Goal: Task Accomplishment & Management: Manage account settings

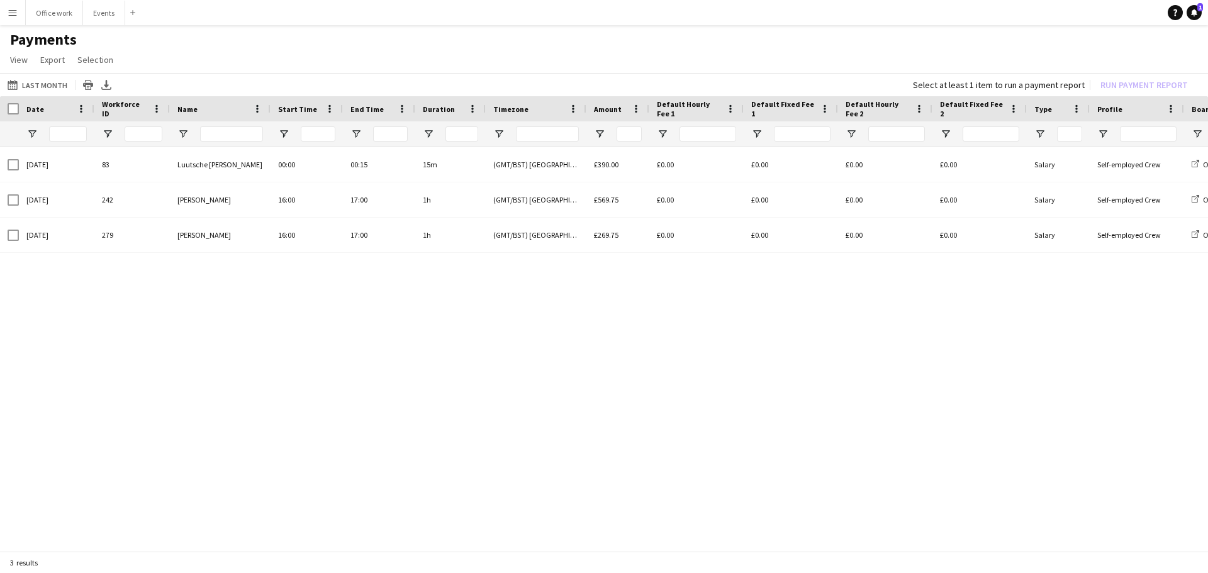
click at [11, 8] on app-icon "Menu" at bounding box center [13, 13] width 10 height 10
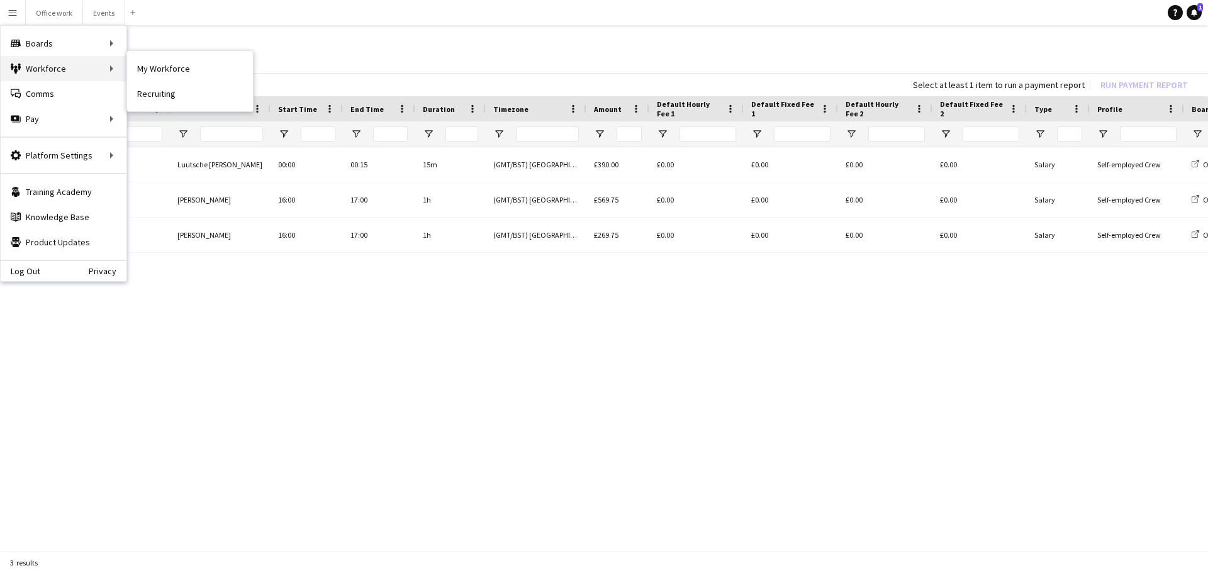
click at [48, 64] on div "Workforce Workforce" at bounding box center [64, 68] width 126 height 25
click at [104, 7] on button "Events Close" at bounding box center [104, 13] width 42 height 25
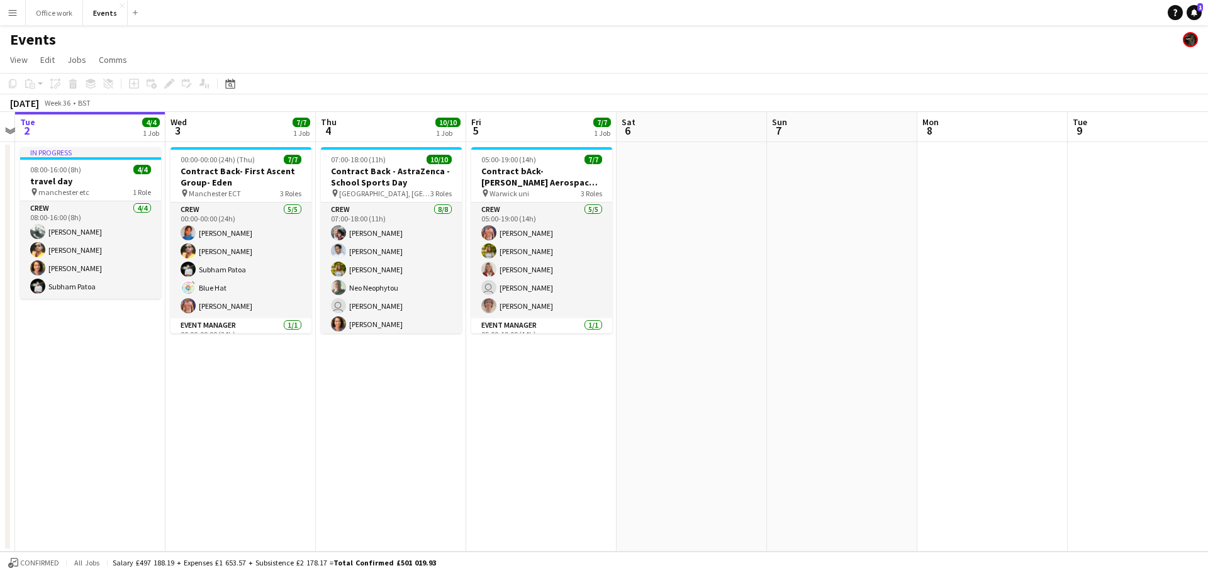
scroll to position [0, 459]
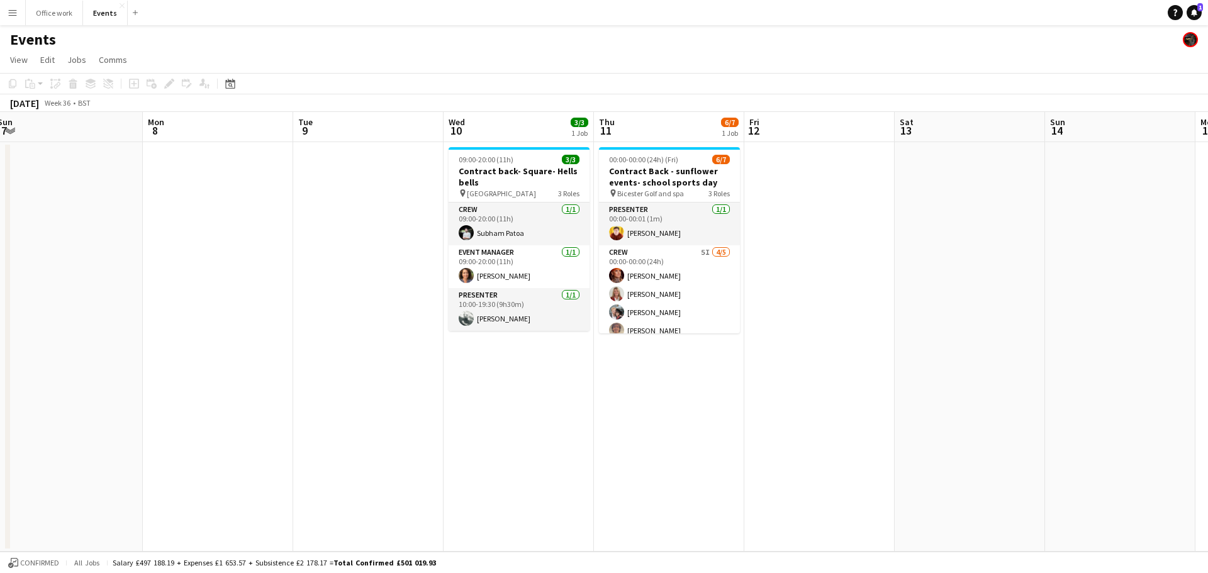
drag, startPoint x: 910, startPoint y: 307, endPoint x: 0, endPoint y: 239, distance: 912.6
click at [0, 239] on app-calendar-viewport "Thu 4 10/10 1 Job Fri 5 7/7 1 Job Sat 6 Sun 7 Mon 8 Tue 9 Wed 10 3/3 1 Job Thu …" at bounding box center [604, 332] width 1208 height 440
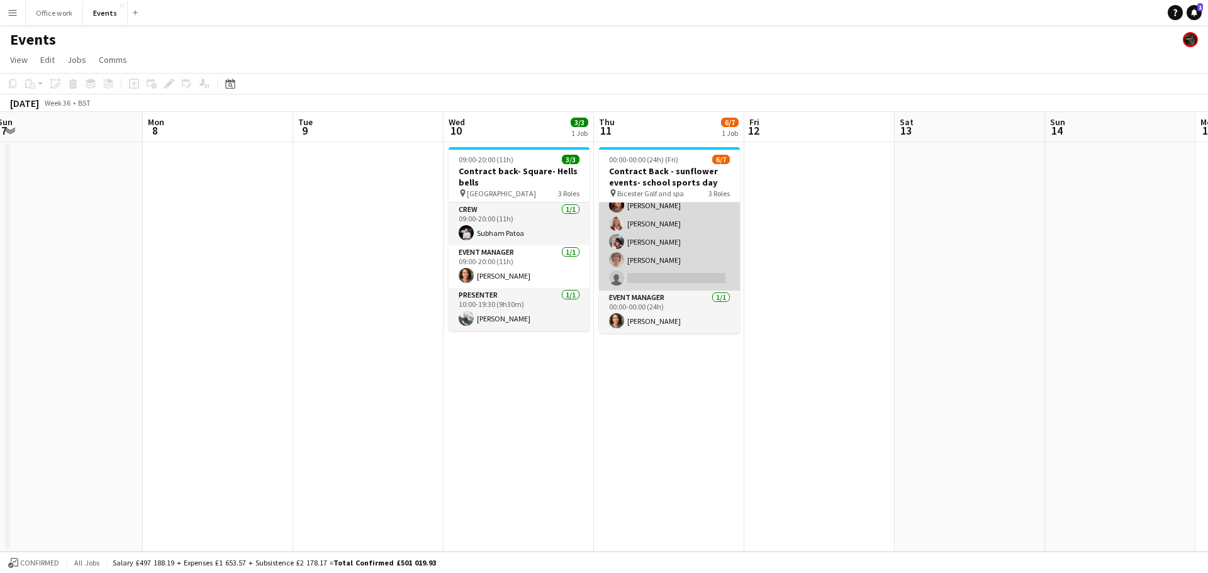
click at [680, 224] on app-card-role "Crew 5I [DATE] 00:00-00:00 (24h) [PERSON_NAME] [PERSON_NAME] [PERSON_NAME] [PER…" at bounding box center [669, 233] width 141 height 116
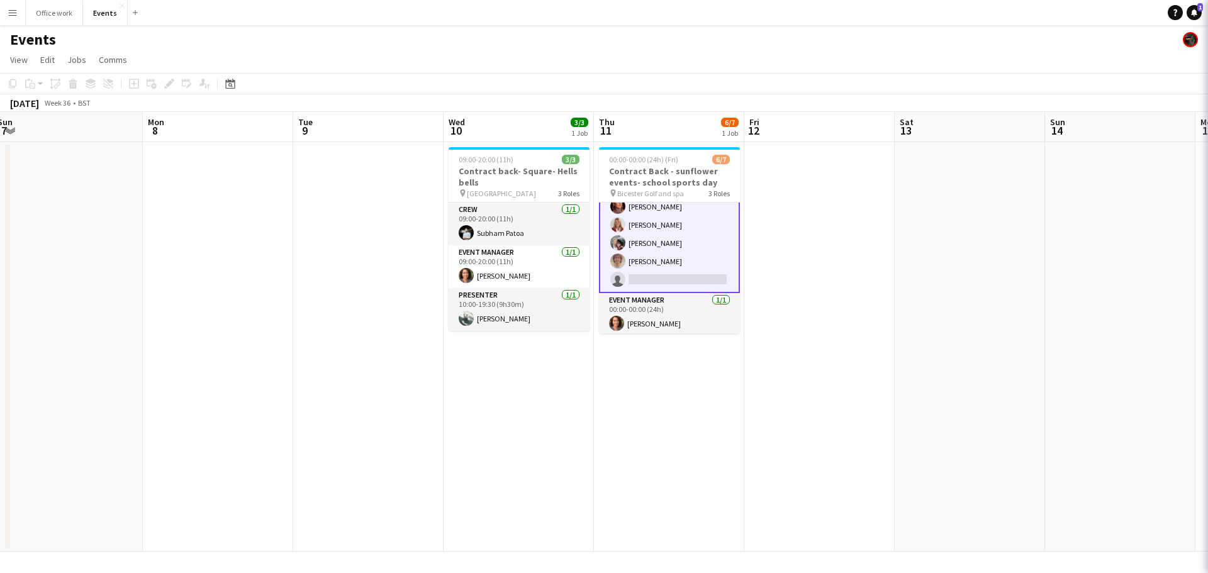
scroll to position [72, 0]
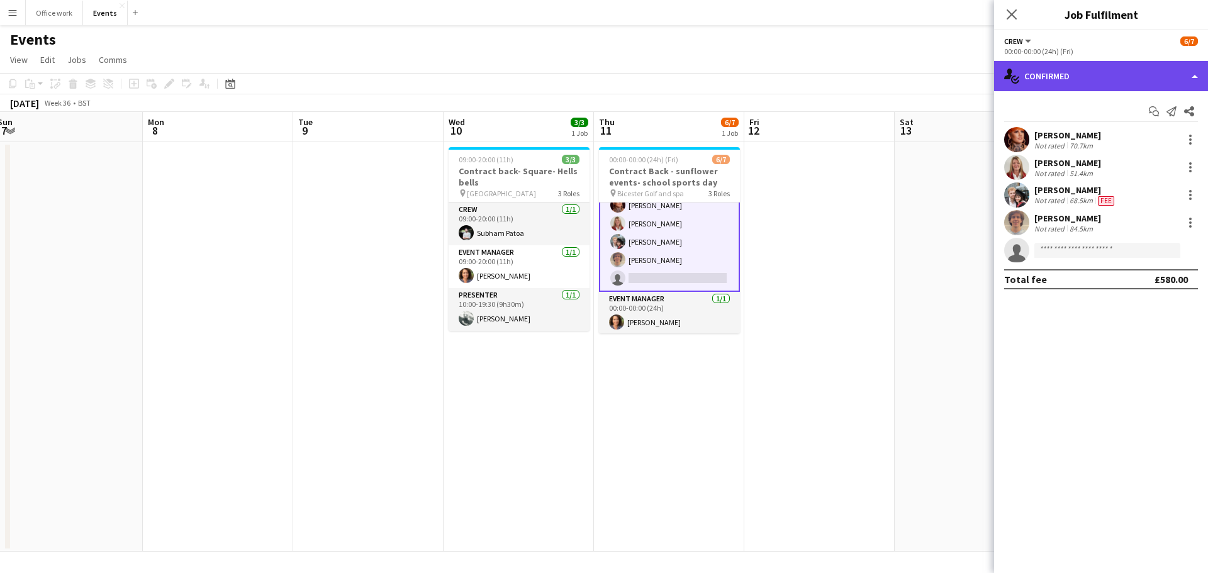
click at [1084, 81] on div "single-neutral-actions-check-2 Confirmed" at bounding box center [1101, 76] width 214 height 30
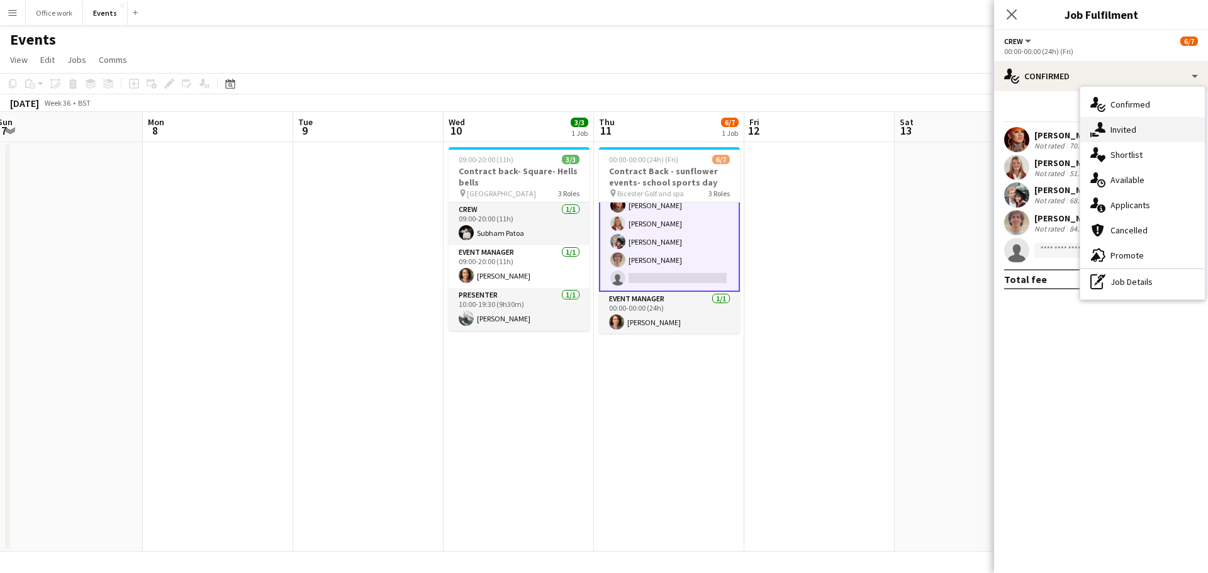
click at [1113, 123] on div "single-neutral-actions-share-1 Invited" at bounding box center [1143, 129] width 125 height 25
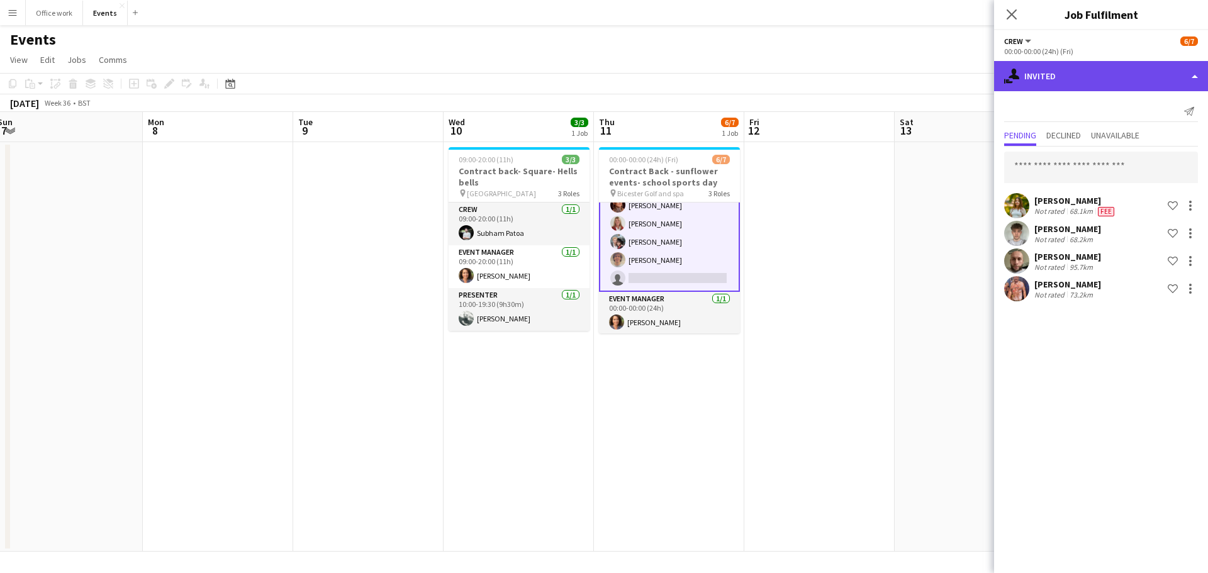
click at [1089, 82] on div "single-neutral-actions-share-1 Invited" at bounding box center [1101, 76] width 214 height 30
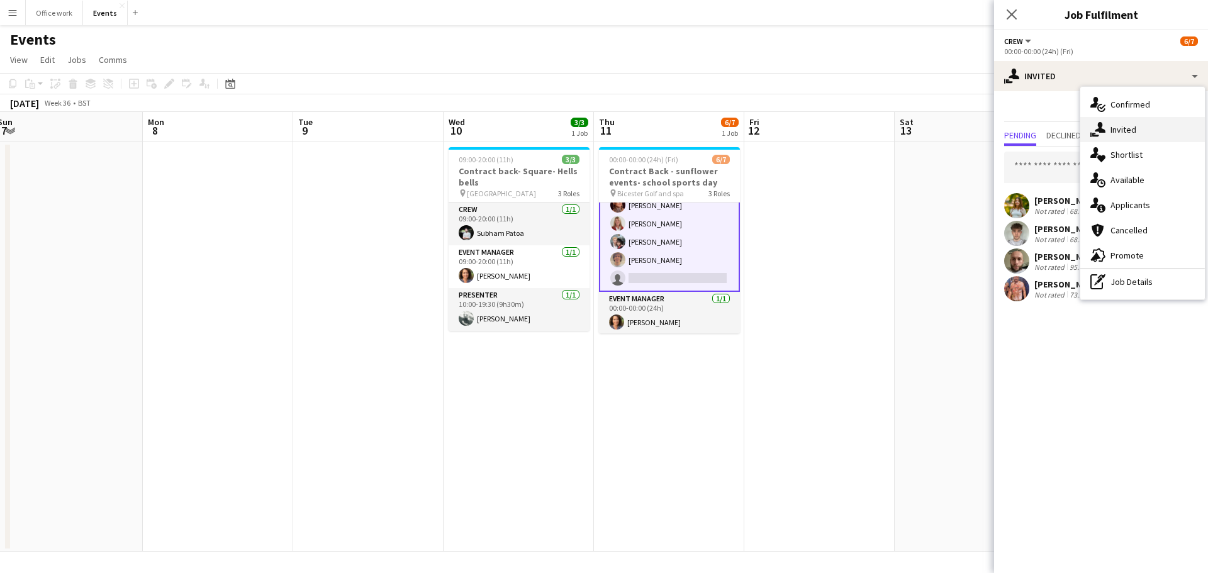
click at [1132, 123] on div "single-neutral-actions-share-1 Invited" at bounding box center [1143, 129] width 125 height 25
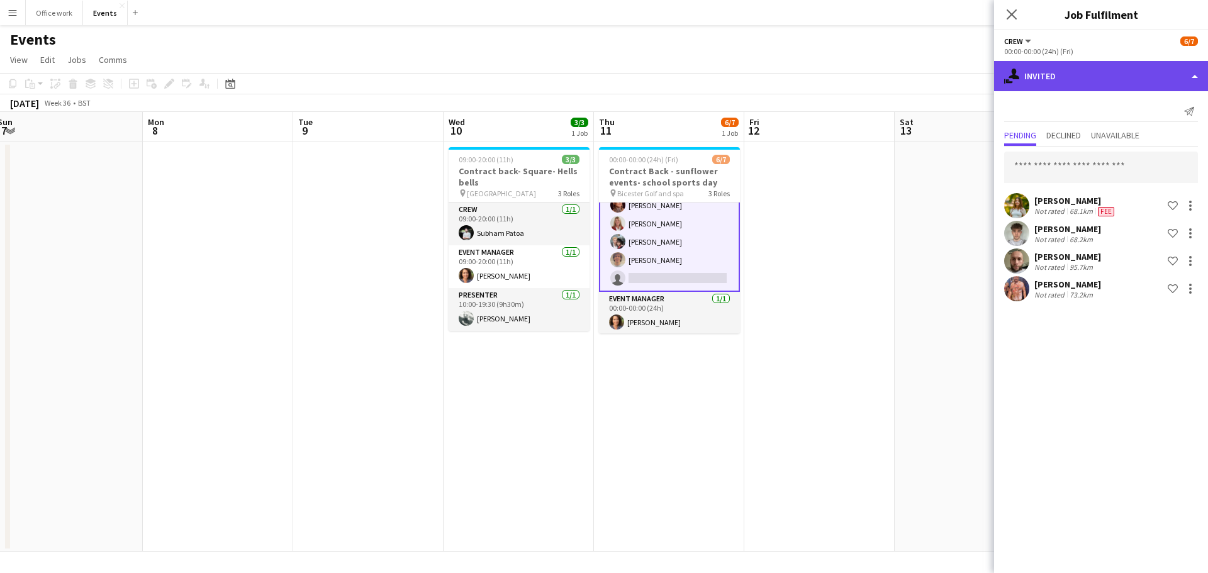
click at [1110, 84] on div "single-neutral-actions-share-1 Invited" at bounding box center [1101, 76] width 214 height 30
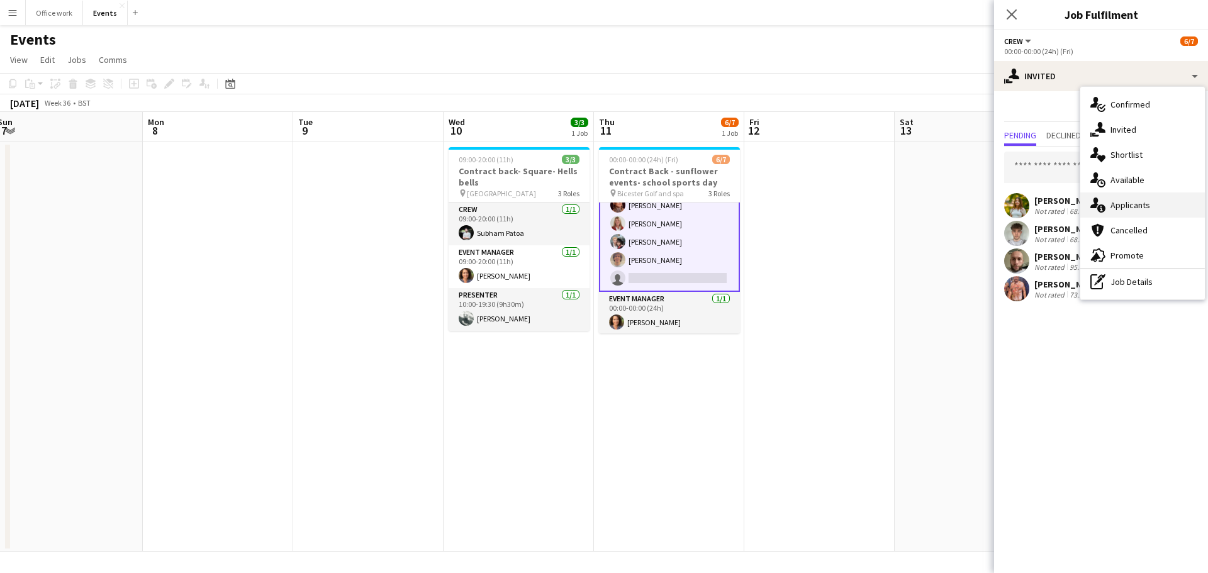
click at [1128, 201] on span "Applicants" at bounding box center [1131, 205] width 40 height 11
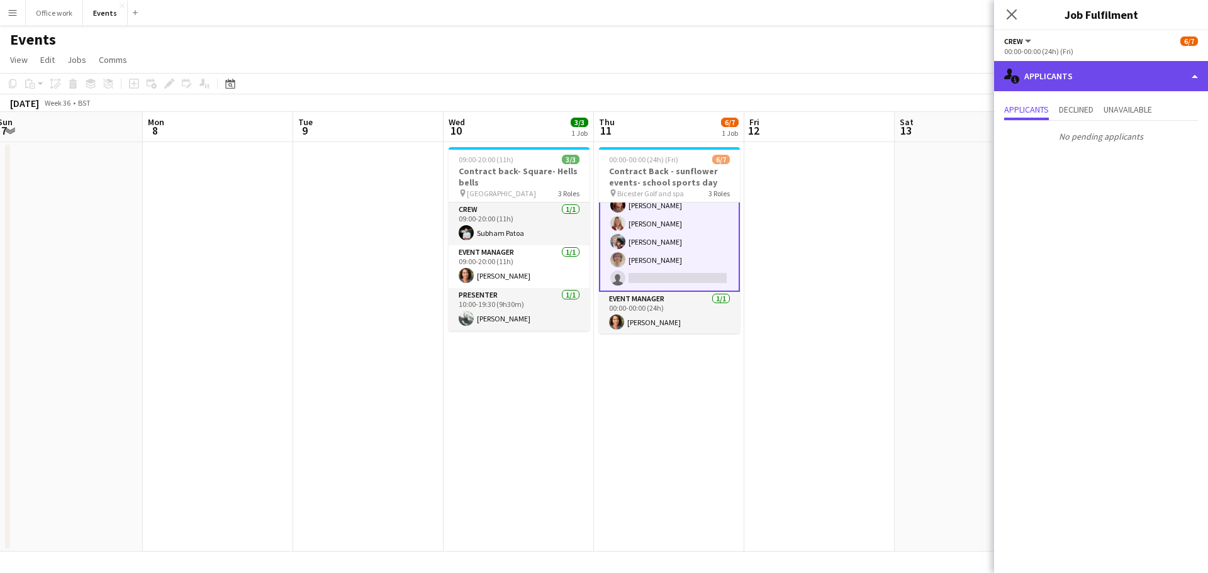
click at [1021, 79] on div "single-neutral-actions-information Applicants" at bounding box center [1101, 76] width 214 height 30
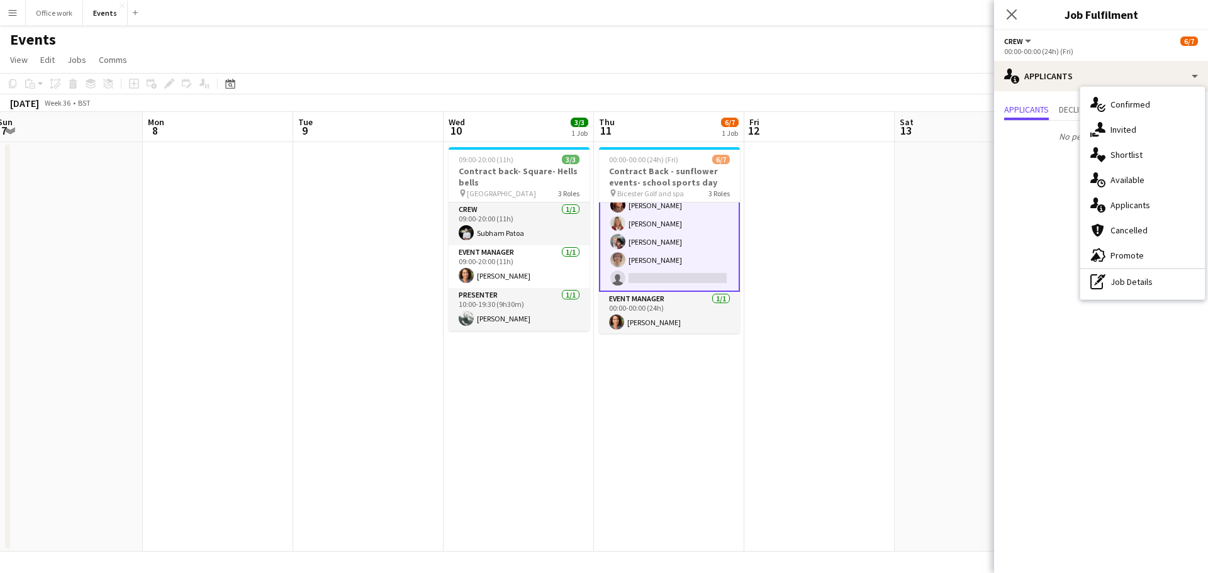
click at [1117, 175] on span "Available" at bounding box center [1128, 179] width 34 height 11
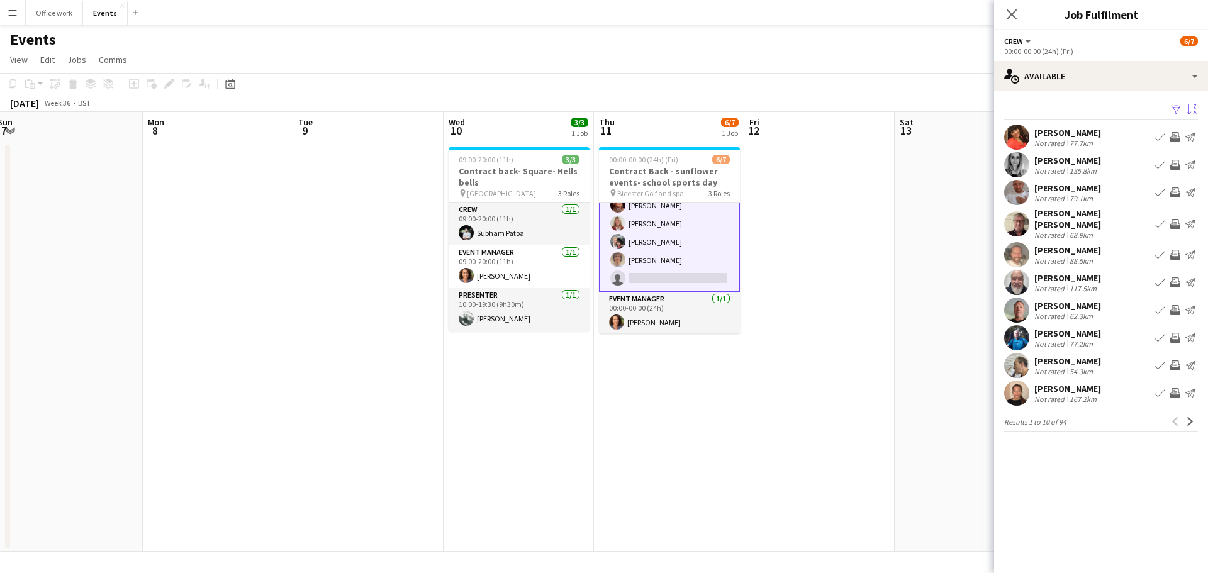
click at [1193, 104] on app-icon "Sort asc" at bounding box center [1192, 110] width 10 height 12
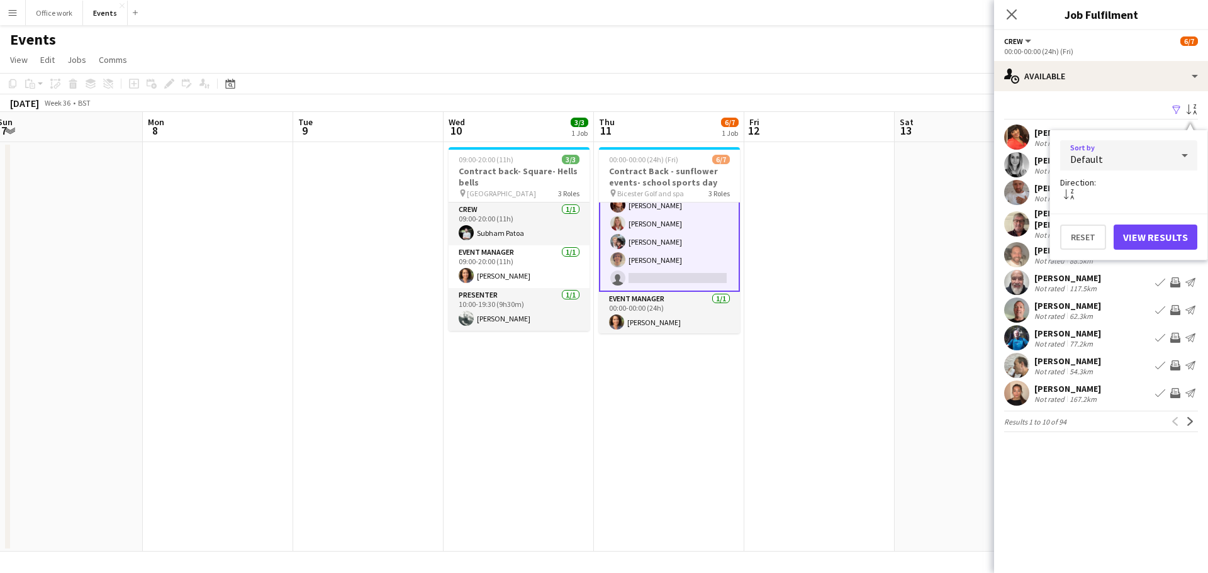
click at [1100, 155] on span "Default" at bounding box center [1087, 159] width 33 height 13
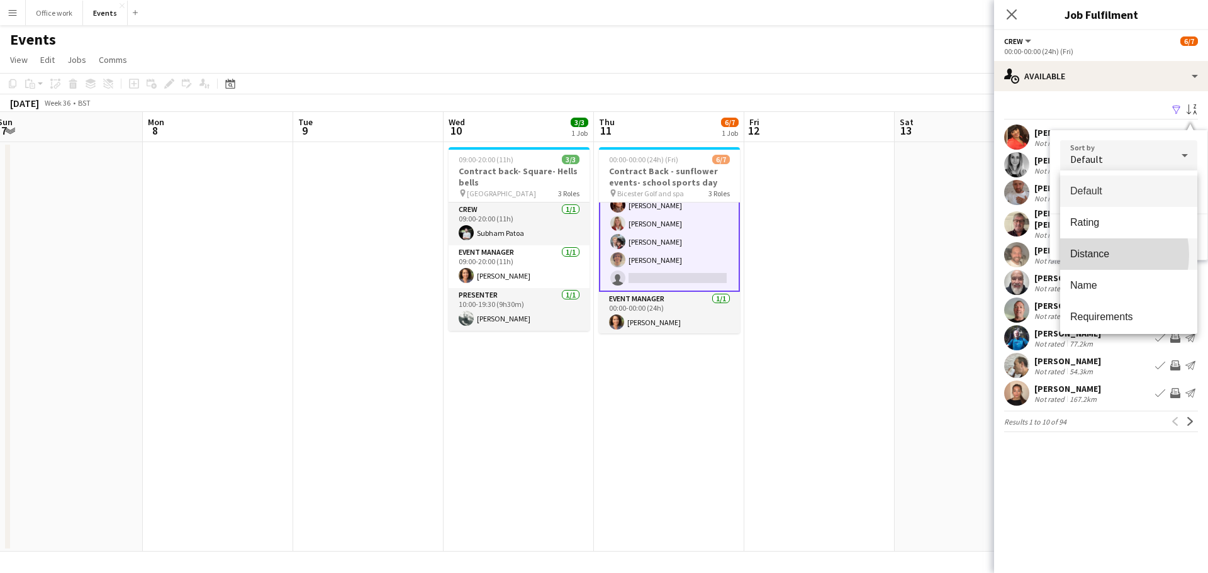
click at [1094, 255] on span "Distance" at bounding box center [1129, 254] width 117 height 12
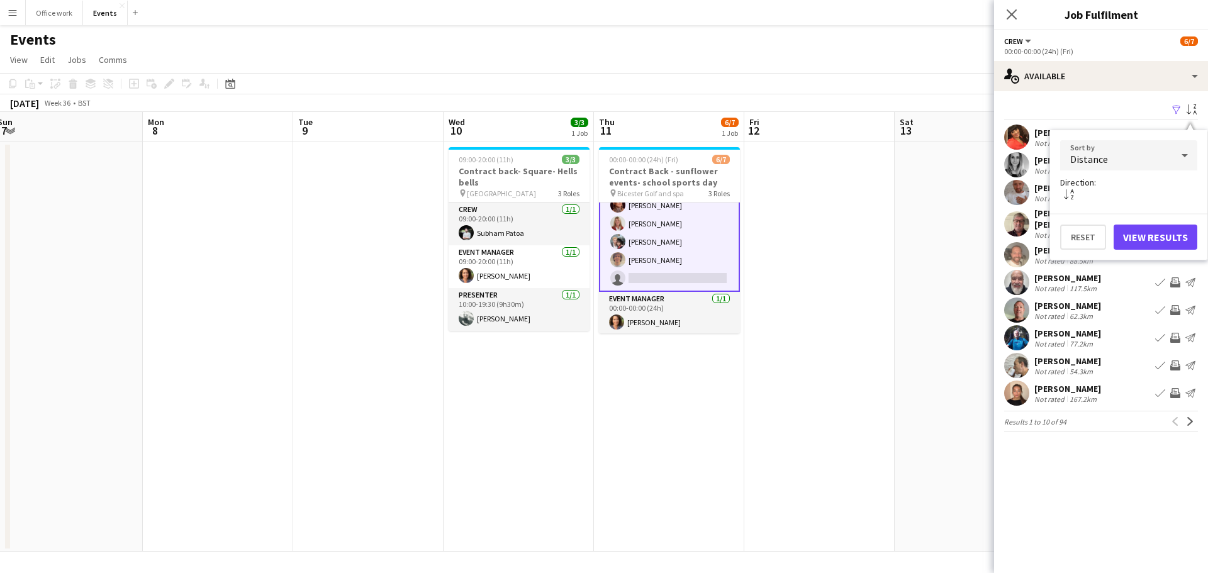
drag, startPoint x: 1151, startPoint y: 222, endPoint x: 1156, endPoint y: 236, distance: 14.7
click at [1152, 225] on div "Reset View Results" at bounding box center [1128, 231] width 157 height 37
click at [1156, 236] on button "View Results" at bounding box center [1156, 237] width 84 height 25
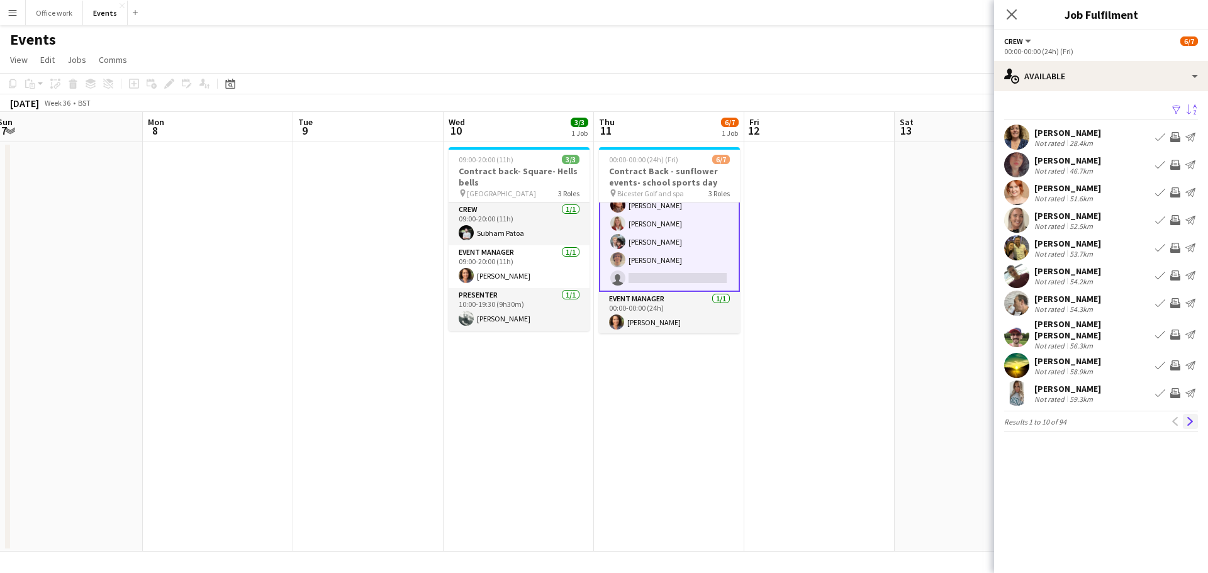
click at [1193, 417] on app-icon "Next" at bounding box center [1190, 421] width 9 height 9
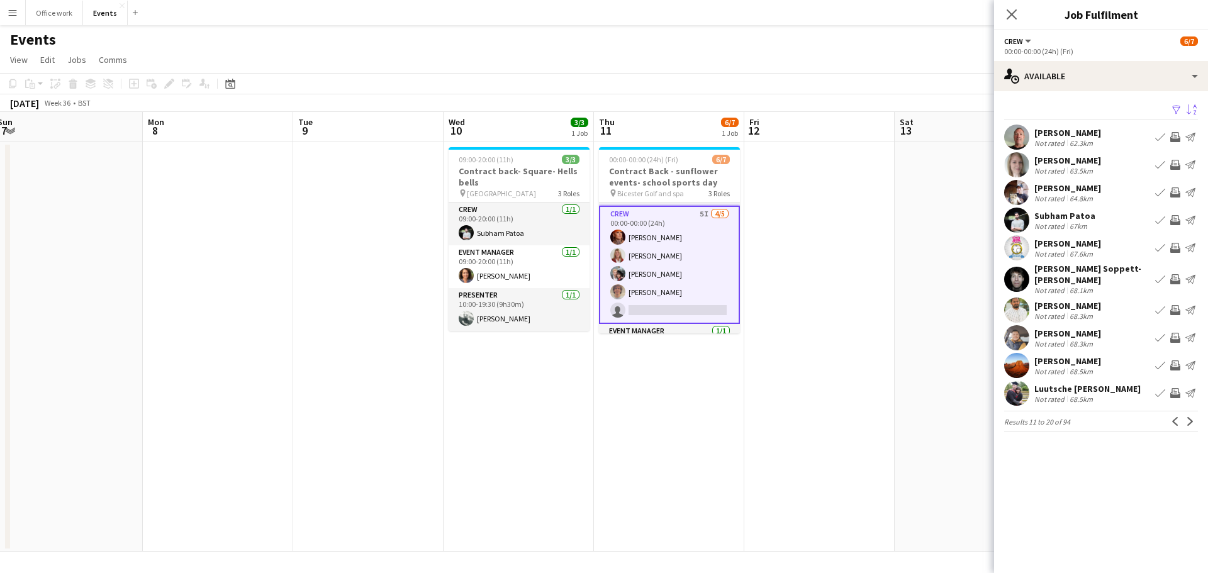
scroll to position [73, 0]
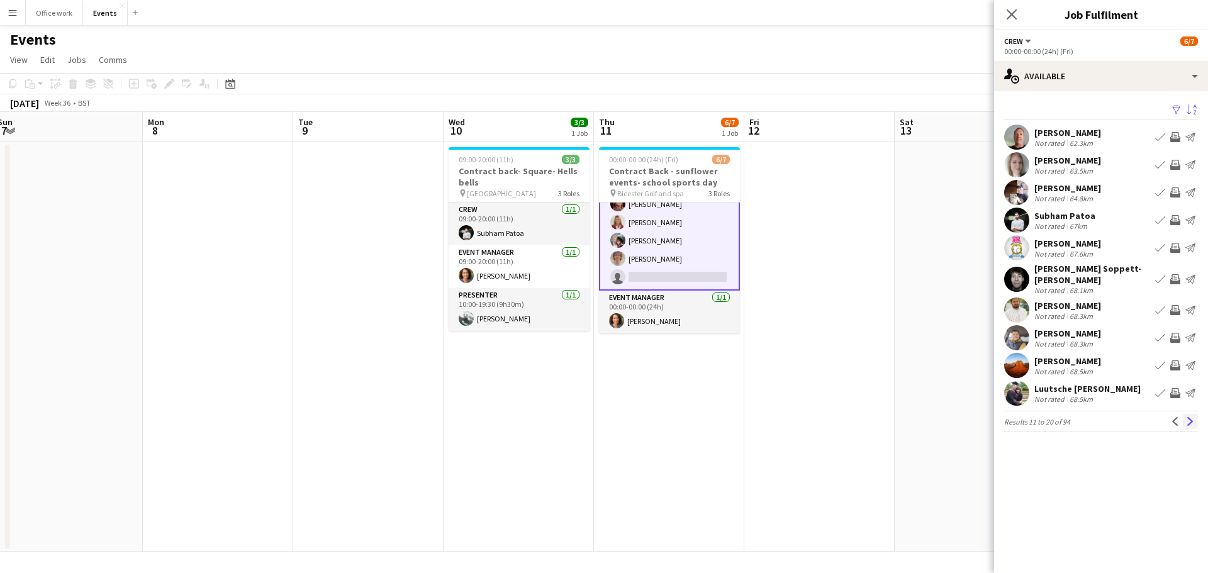
click at [1190, 419] on app-icon "Next" at bounding box center [1190, 421] width 9 height 9
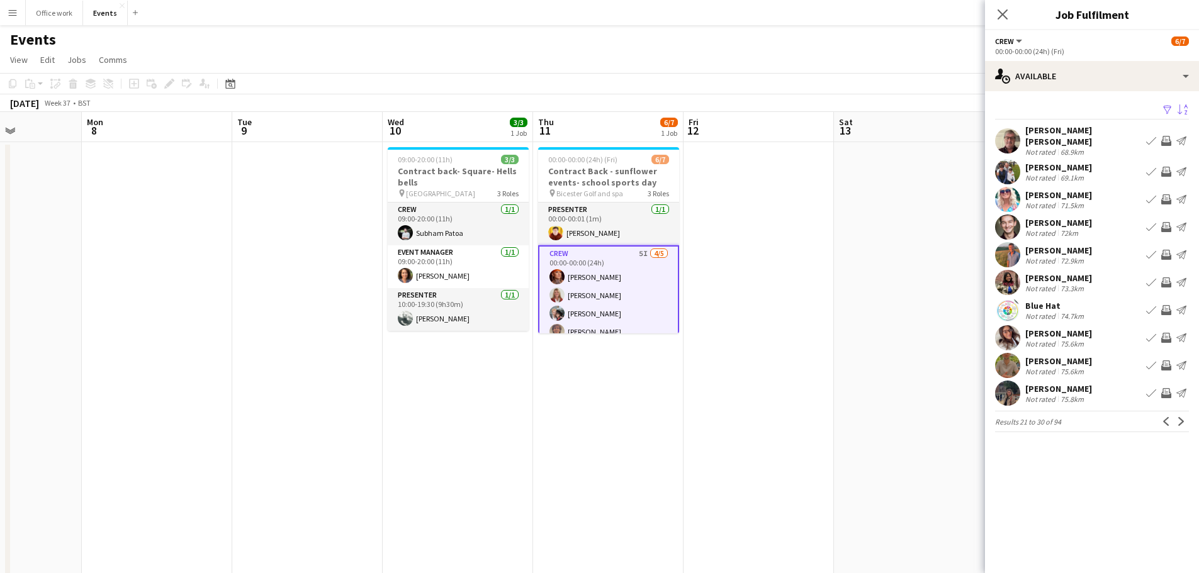
scroll to position [0, 360]
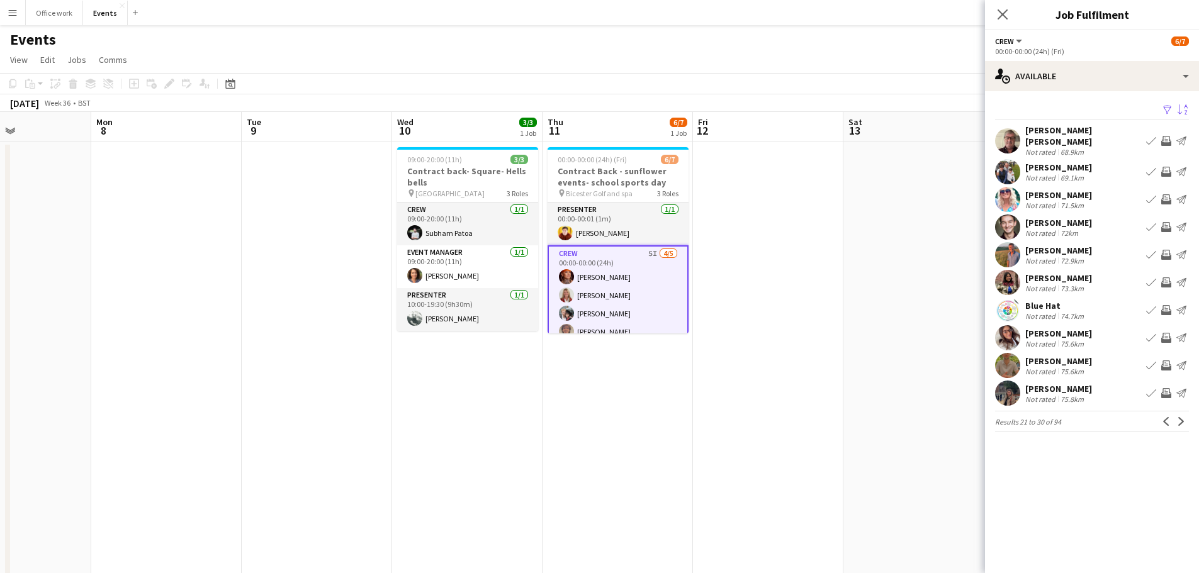
drag, startPoint x: 695, startPoint y: 456, endPoint x: 644, endPoint y: 425, distance: 60.1
click at [644, 425] on app-calendar-viewport "Fri 5 7/7 1 Job Sat 6 Sun 7 Mon 8 Tue 9 Wed 10 3/3 1 Job Thu 11 6/7 1 Job Fri 1…" at bounding box center [599, 426] width 1199 height 628
click at [1181, 417] on app-icon "Next" at bounding box center [1181, 421] width 9 height 9
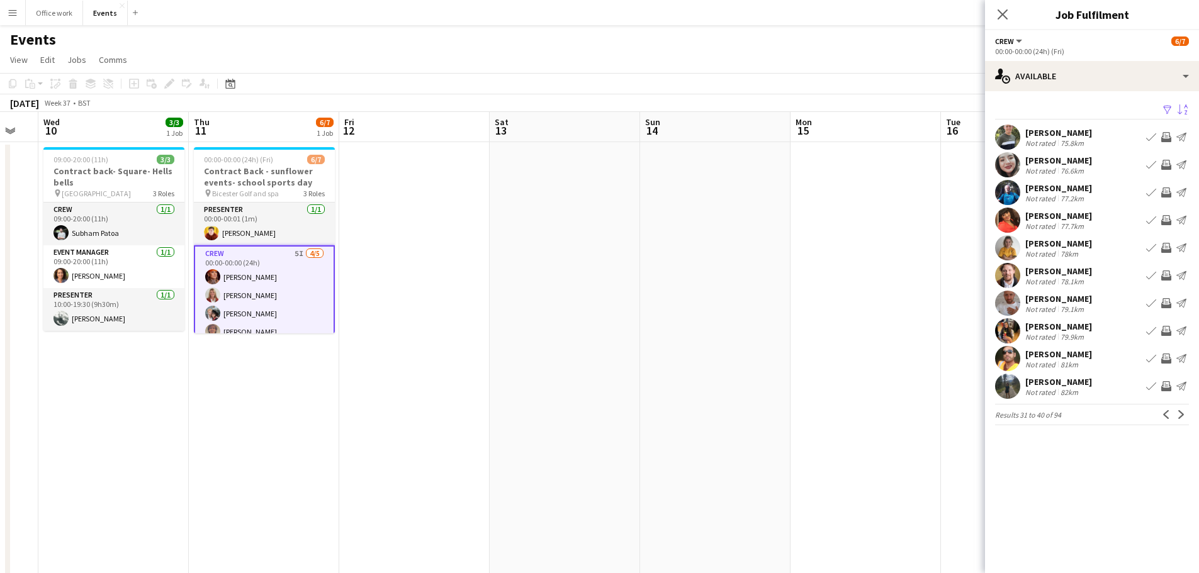
scroll to position [0, 441]
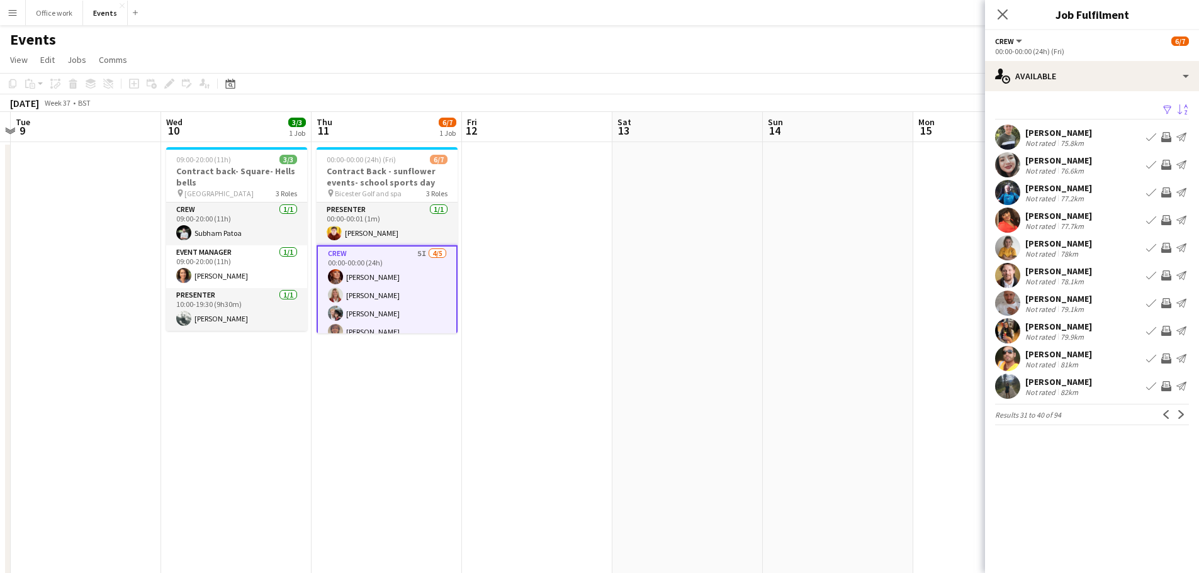
drag, startPoint x: 769, startPoint y: 283, endPoint x: 266, endPoint y: 308, distance: 504.1
click at [237, 307] on app-calendar-viewport "Sat 6 Sun 7 Mon 8 Tue 9 Wed 10 3/3 1 Job Thu 11 6/7 1 Job Fri 12 Sat 13 Sun 14 …" at bounding box center [599, 426] width 1199 height 628
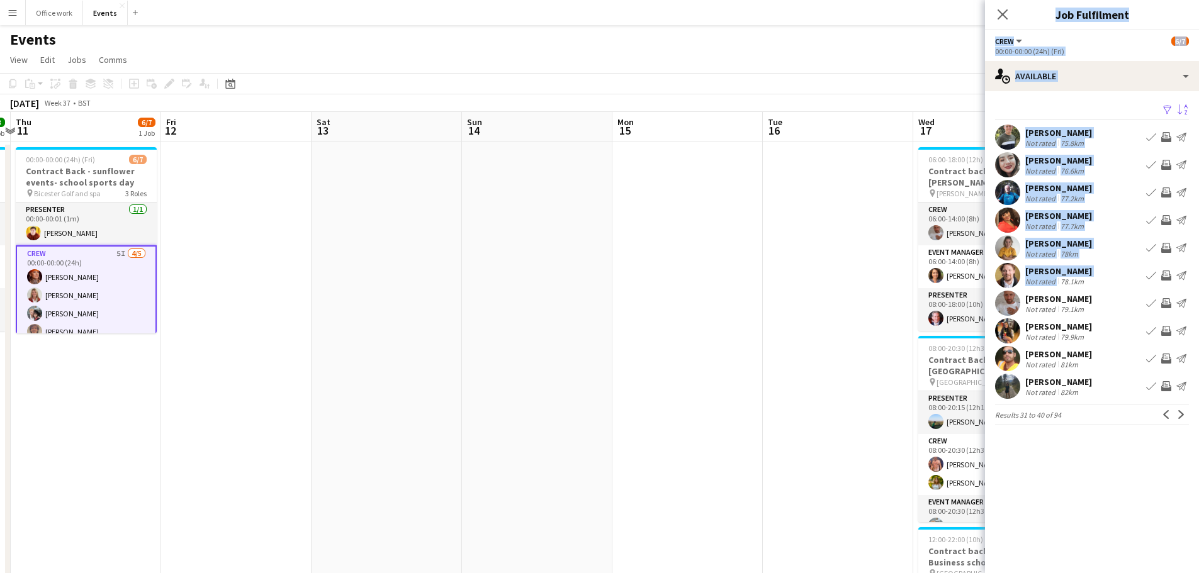
drag, startPoint x: 627, startPoint y: 305, endPoint x: 765, endPoint y: 301, distance: 137.9
click at [401, 312] on body "Menu Boards Boards Boards All jobs Status Workforce Workforce My Workforce Recr…" at bounding box center [599, 381] width 1199 height 762
drag, startPoint x: 773, startPoint y: 301, endPoint x: 850, endPoint y: 299, distance: 76.2
click at [779, 304] on app-calendar-viewport "Mon 8 Tue 9 Wed 10 3/3 1 Job Thu 11 6/7 1 Job Fri 12 Sat 13 Sun 14 Mon 15 Tue 1…" at bounding box center [599, 426] width 1199 height 628
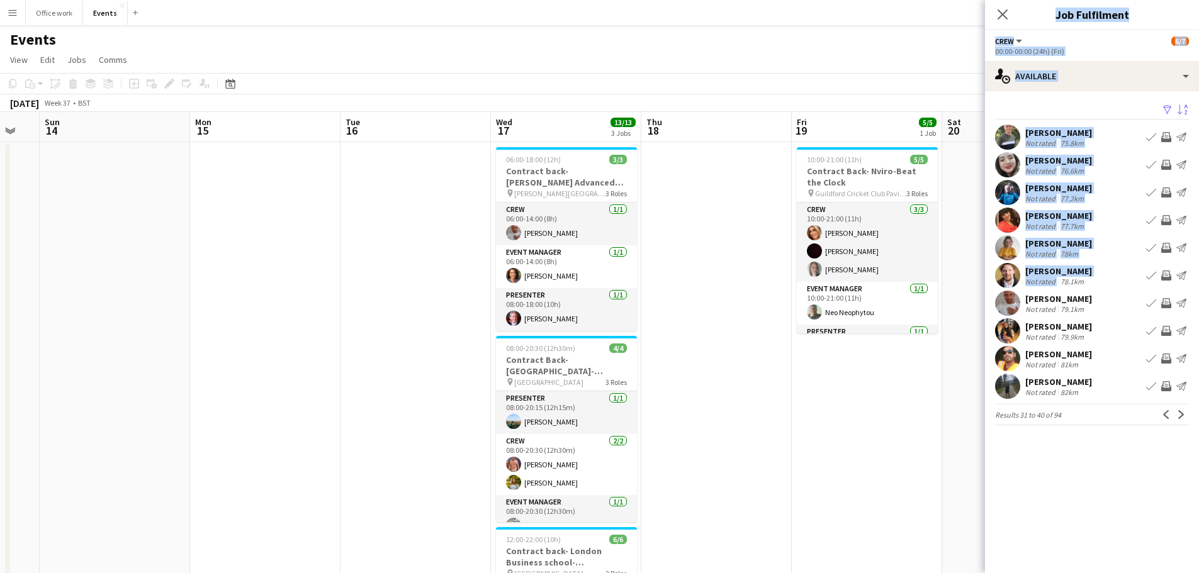
drag, startPoint x: 850, startPoint y: 291, endPoint x: 424, endPoint y: 239, distance: 429.3
click at [424, 239] on app-calendar-viewport "Thu 11 6/7 1 Job Fri 12 Sat 13 Sun 14 Mon 15 Tue 16 Wed 17 13/13 3 Jobs Thu 18 …" at bounding box center [599, 426] width 1199 height 628
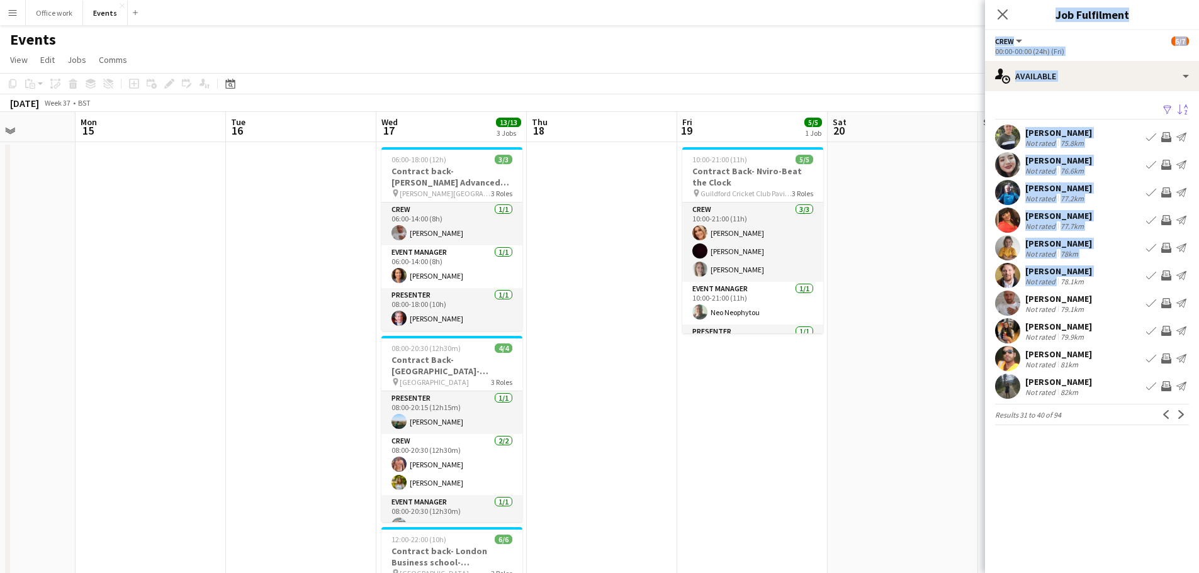
scroll to position [0, 388]
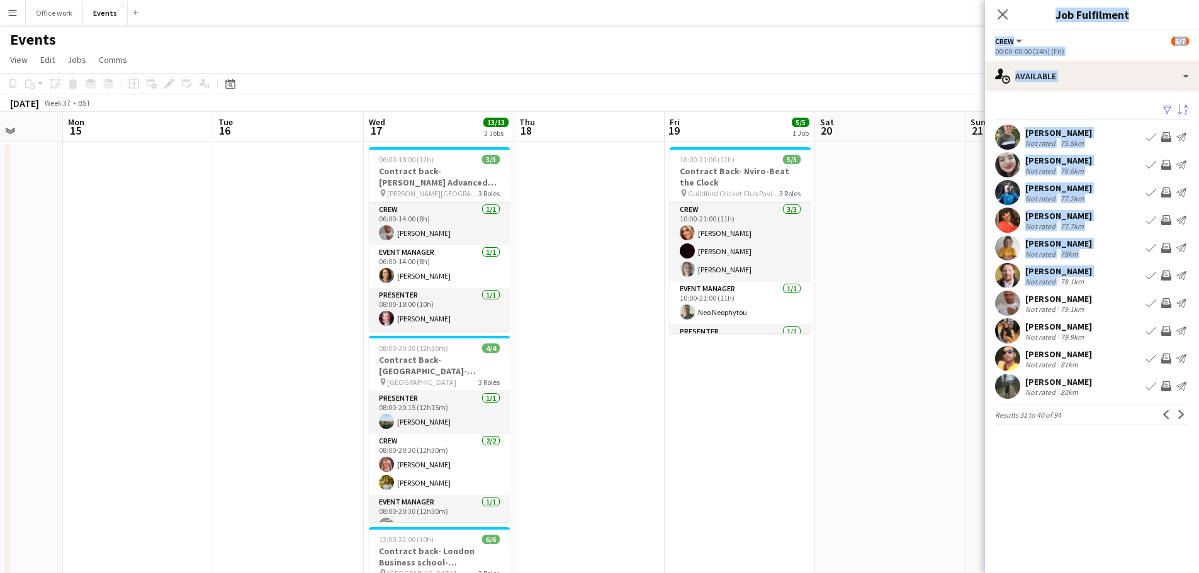
drag, startPoint x: 678, startPoint y: 271, endPoint x: 600, endPoint y: 264, distance: 78.3
click at [600, 264] on app-calendar-viewport "Fri 12 Sat 13 Sun 14 Mon 15 Tue 16 Wed 17 13/13 3 Jobs Thu 18 Fri 19 5/5 1 Job …" at bounding box center [599, 426] width 1199 height 628
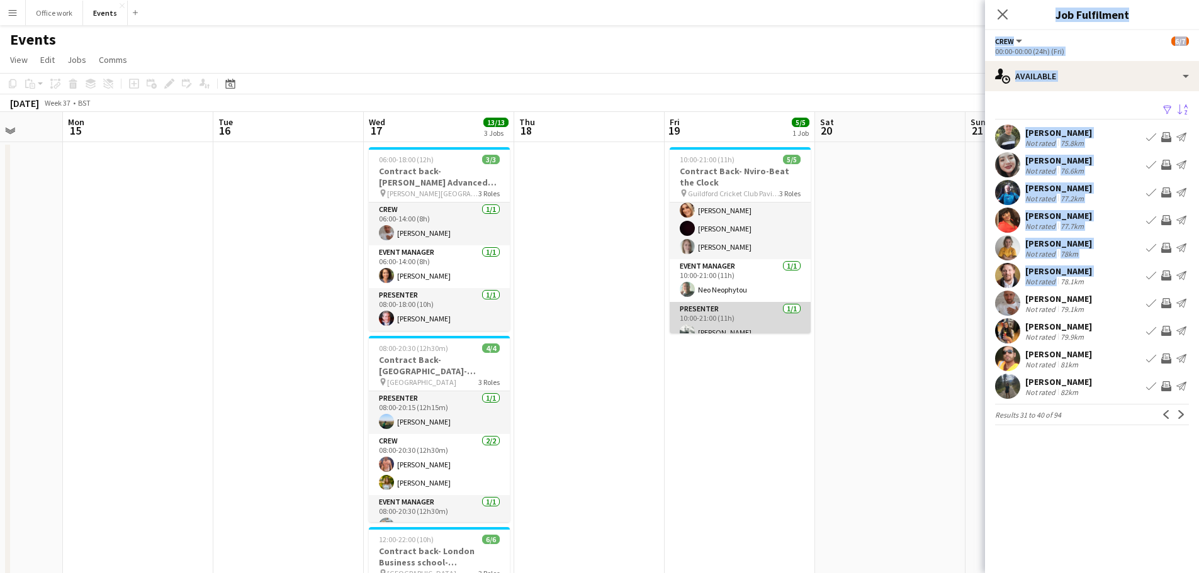
scroll to position [34, 0]
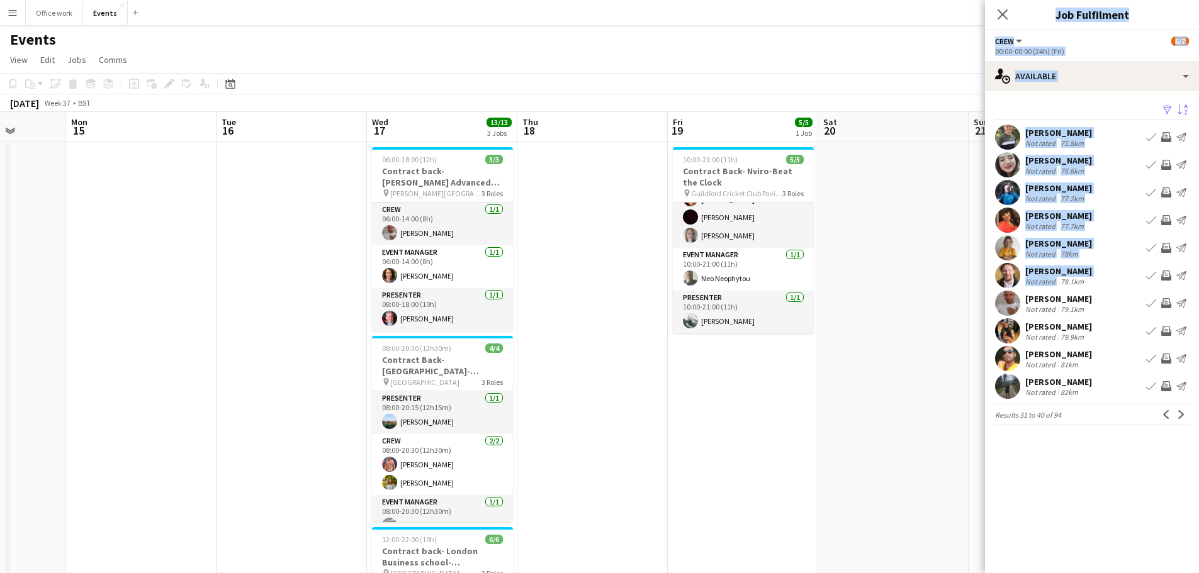
drag, startPoint x: 717, startPoint y: 434, endPoint x: 723, endPoint y: 427, distance: 8.9
click at [721, 428] on app-calendar-viewport "Fri 12 Sat 13 Sun 14 Mon 15 Tue 16 Wed 17 13/13 3 Jobs Thu 18 Fri 19 5/5 1 Job …" at bounding box center [599, 426] width 1199 height 628
click at [1006, 13] on icon "Close pop-in" at bounding box center [1002, 14] width 12 height 12
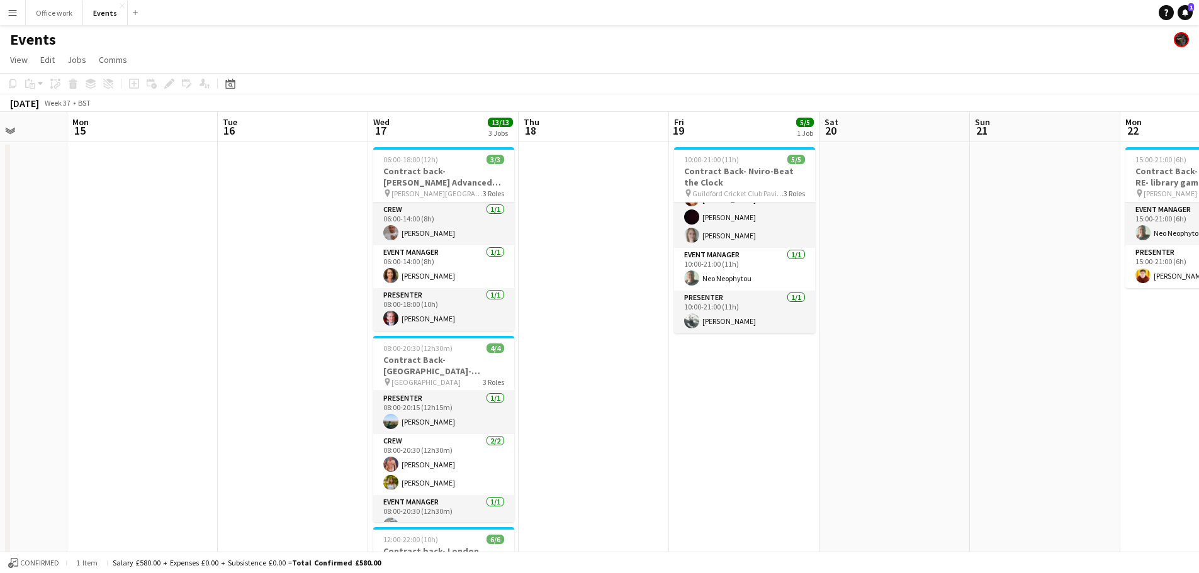
scroll to position [0, 408]
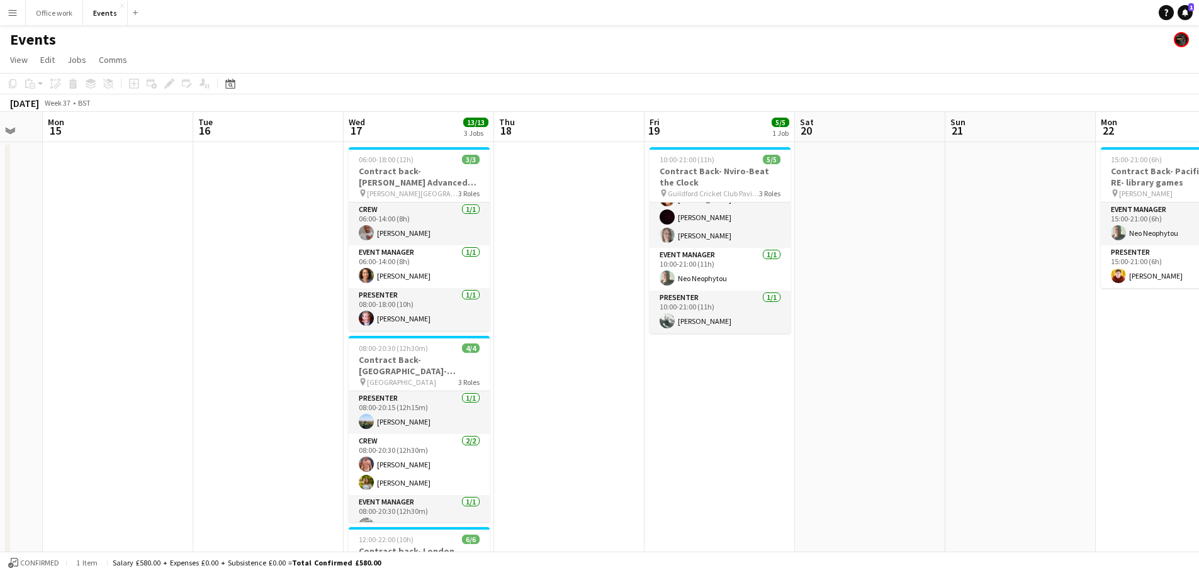
drag, startPoint x: 979, startPoint y: 286, endPoint x: 955, endPoint y: 295, distance: 26.1
click at [955, 295] on app-calendar-viewport "Fri 12 Sat 13 Sun 14 Mon 15 Tue 16 Wed 17 13/13 3 Jobs Thu 18 Fri 19 5/5 1 Job …" at bounding box center [599, 426] width 1199 height 628
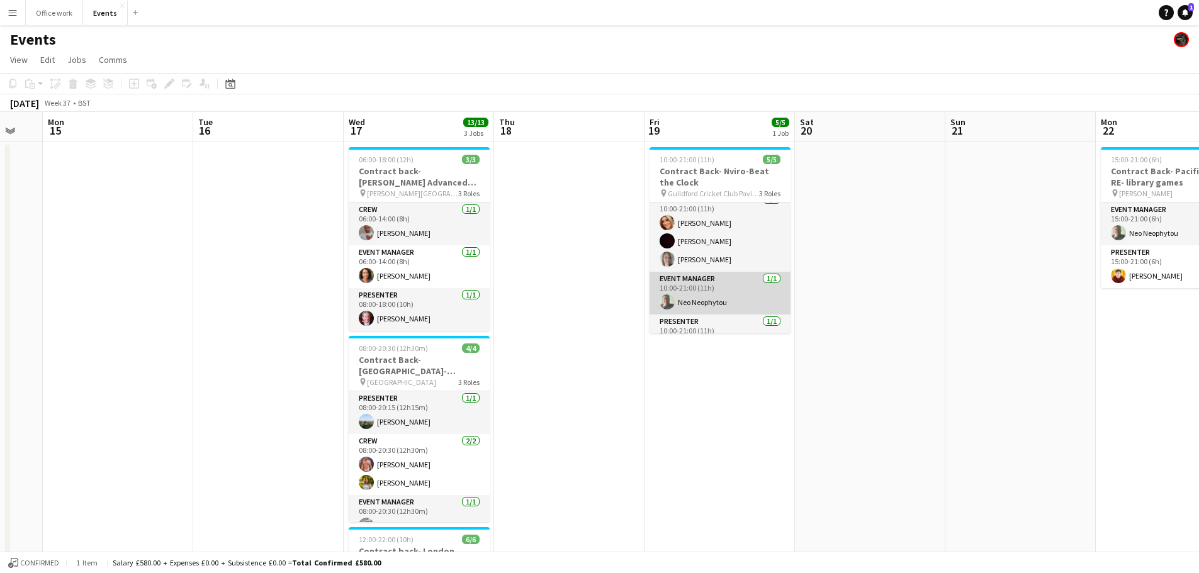
scroll to position [0, 0]
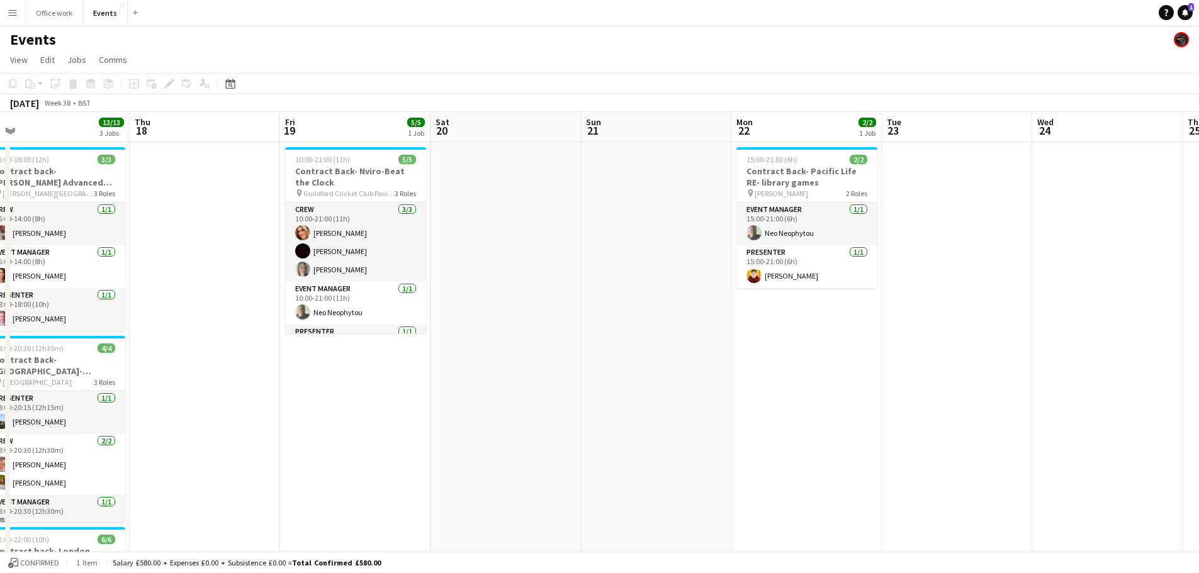
drag, startPoint x: 1018, startPoint y: 253, endPoint x: 325, endPoint y: 179, distance: 696.3
click at [325, 179] on app-calendar-viewport "Sun 14 Mon 15 Tue 16 Wed 17 13/13 3 Jobs Thu 18 Fri 19 5/5 1 Job Sat 20 Sun 21 …" at bounding box center [599, 426] width 1199 height 628
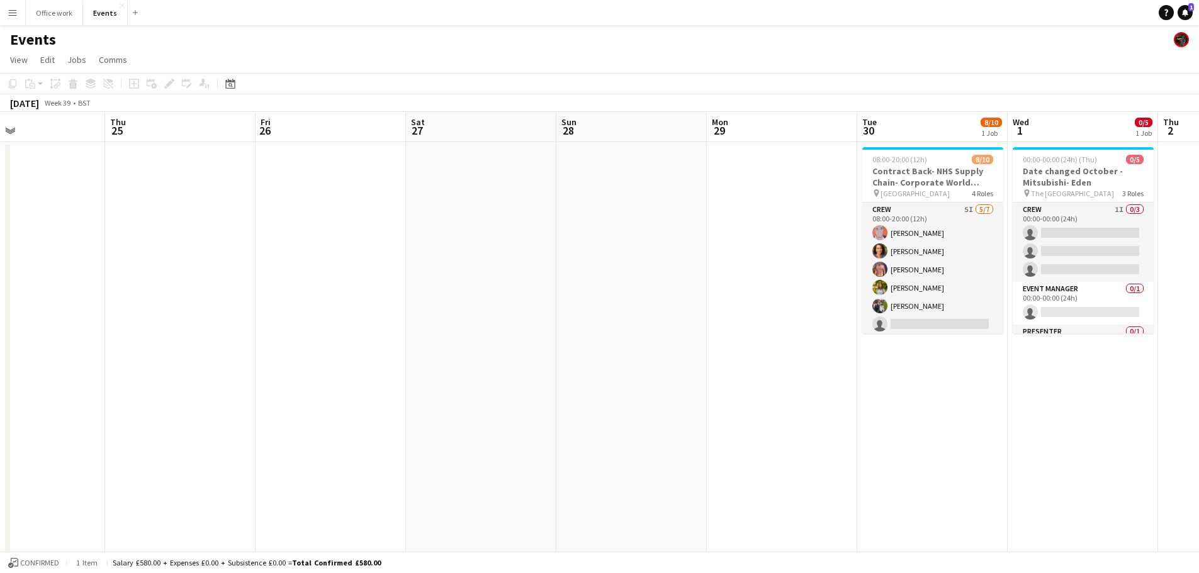
drag, startPoint x: 1041, startPoint y: 228, endPoint x: 309, endPoint y: 143, distance: 736.8
click at [309, 143] on app-calendar-viewport "Sun 21 Mon 22 2/2 1 Job Tue 23 Wed 24 Thu 25 Fri 26 Sat 27 Sun 28 Mon 29 Tue 30…" at bounding box center [599, 426] width 1199 height 628
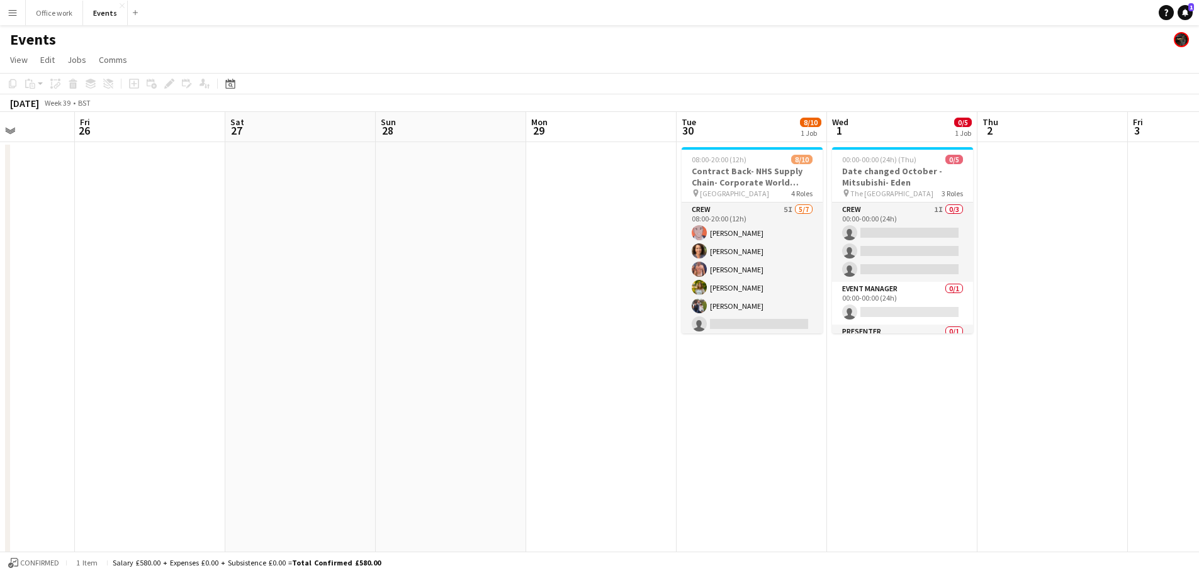
scroll to position [0, 380]
drag, startPoint x: 843, startPoint y: 256, endPoint x: 675, endPoint y: 233, distance: 169.5
click at [675, 233] on app-calendar-viewport "Tue 23 Wed 24 Thu 25 Fri 26 Sat 27 Sun 28 Mon 29 Tue 30 8/10 1 Job Wed 1 0/5 1 …" at bounding box center [599, 426] width 1199 height 628
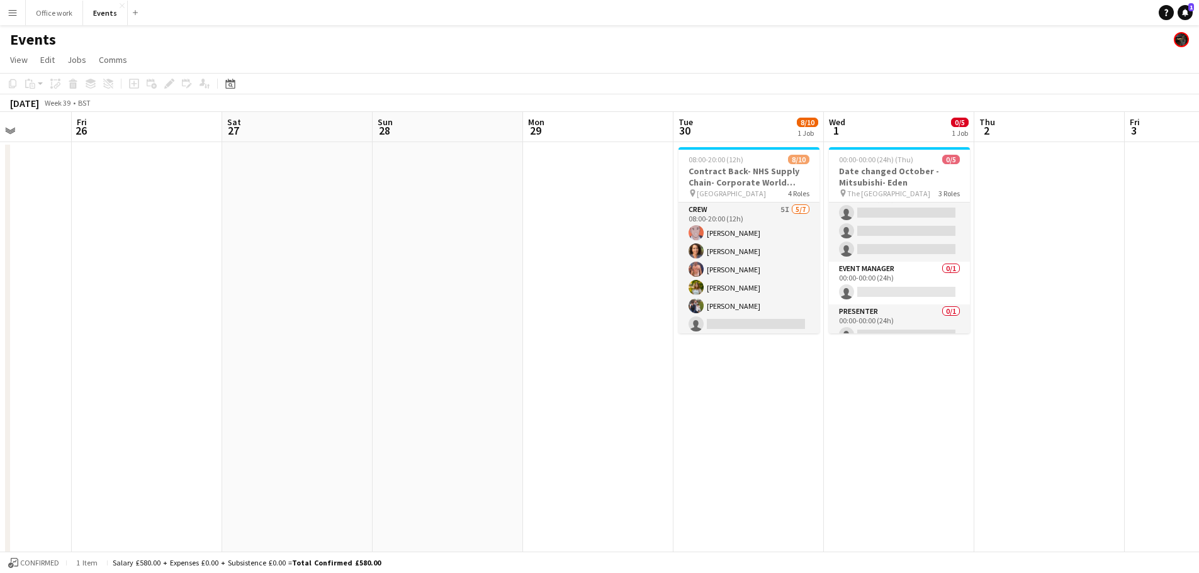
scroll to position [0, 0]
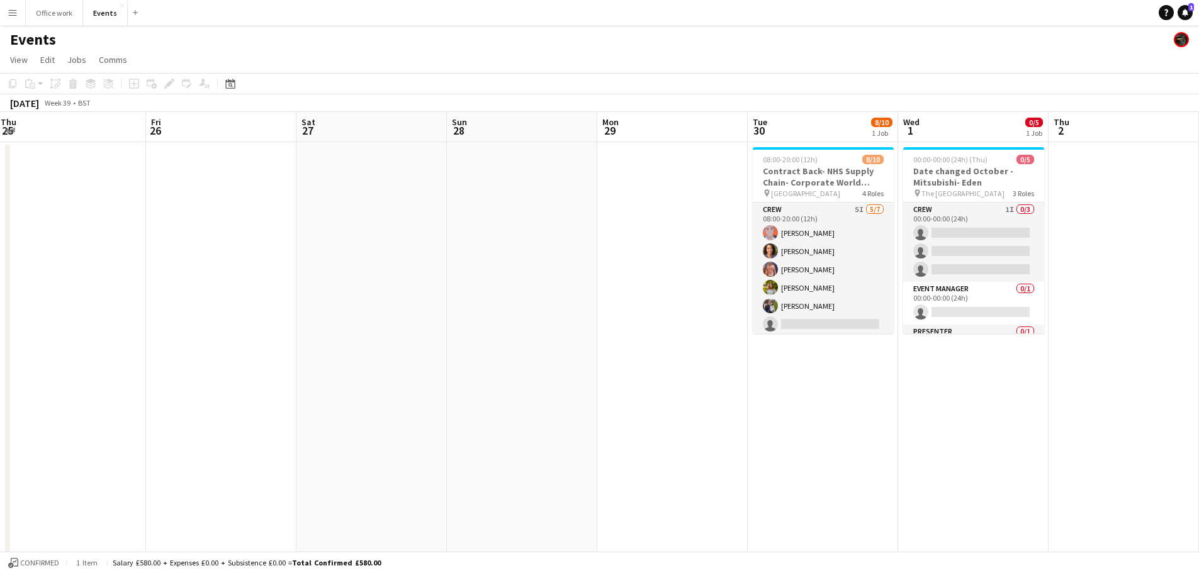
drag, startPoint x: 1033, startPoint y: 275, endPoint x: 531, endPoint y: 233, distance: 503.9
click at [527, 233] on app-calendar-viewport "Tue 23 Wed 24 Thu 25 Fri 26 Sat 27 Sun 28 Mon 29 Tue 30 8/10 1 Job Wed 1 0/5 1 …" at bounding box center [599, 426] width 1199 height 628
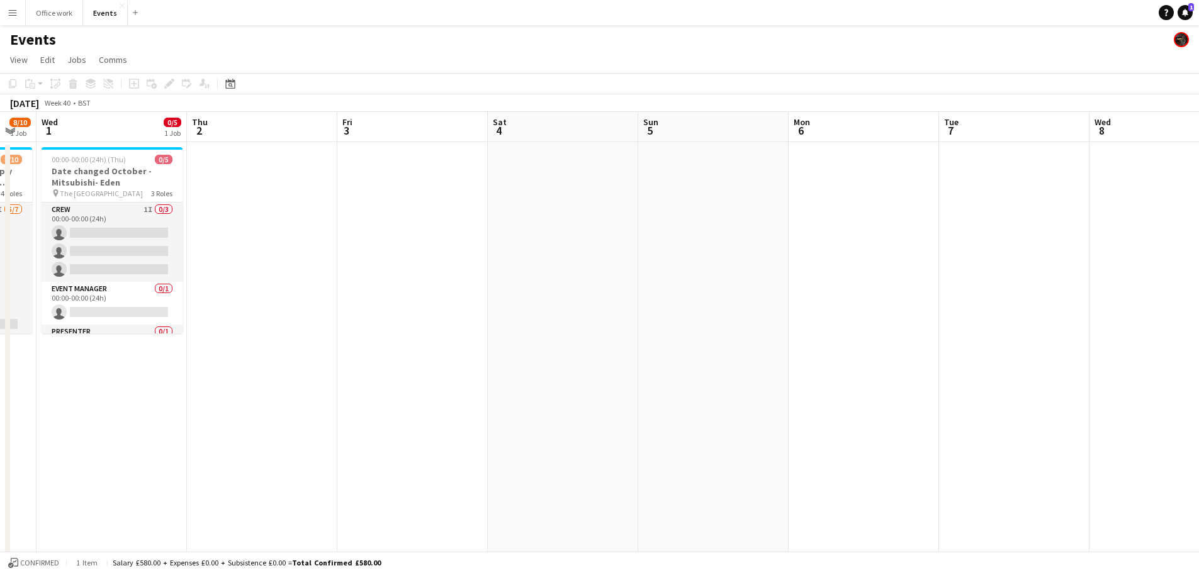
drag, startPoint x: 616, startPoint y: 247, endPoint x: 880, endPoint y: 262, distance: 264.1
click at [561, 246] on app-calendar-viewport "Sun 28 Mon 29 Tue 30 8/10 1 Job Wed 1 0/5 1 Job Thu 2 Fri 3 Sat 4 Sun 5 Mon 6 T…" at bounding box center [599, 426] width 1199 height 628
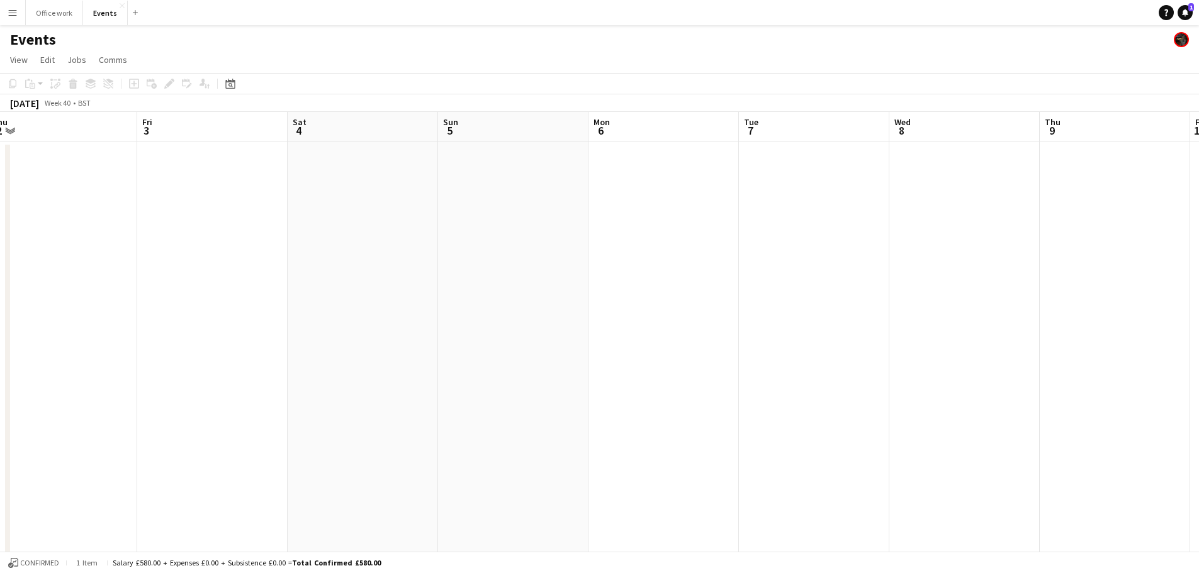
drag, startPoint x: 880, startPoint y: 264, endPoint x: 697, endPoint y: 250, distance: 184.3
click at [671, 246] on app-calendar-viewport "Mon 29 Tue 30 8/10 1 Job Wed 1 0/5 1 Job Thu 2 Fri 3 Sat 4 Sun 5 Mon 6 Tue 7 We…" at bounding box center [599, 426] width 1199 height 628
drag, startPoint x: 811, startPoint y: 256, endPoint x: 1135, endPoint y: 257, distance: 324.8
click at [1174, 258] on app-calendar-viewport "Sat 4 Sun 5 Mon 6 Tue 7 Wed 8 Thu 9 Fri 10 Sat 11 Sun 12 Mon 13 Tue 14 Wed 15 T…" at bounding box center [599, 426] width 1199 height 628
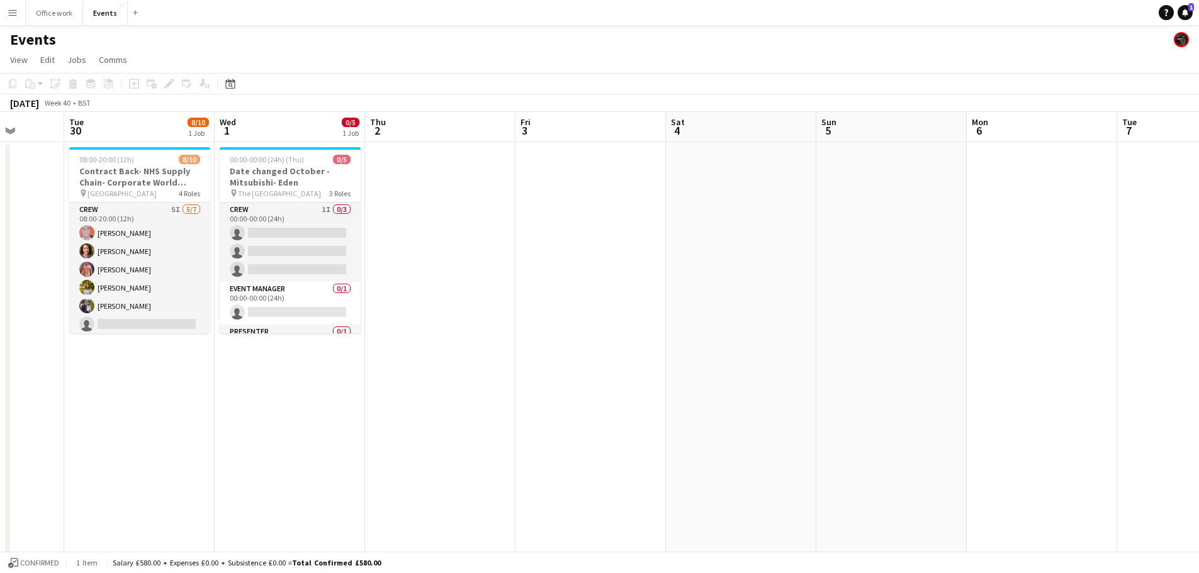
scroll to position [0, 376]
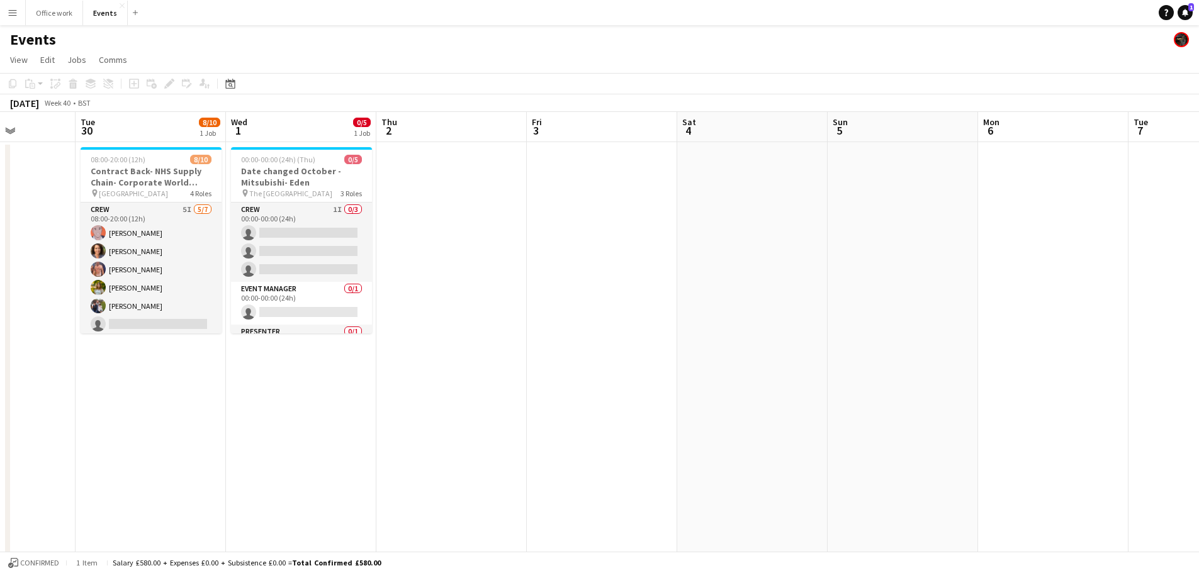
drag, startPoint x: 321, startPoint y: 220, endPoint x: 794, endPoint y: 227, distance: 473.3
click at [794, 227] on app-calendar-viewport "Sat 27 Sun 28 Mon 29 Tue 30 8/10 1 Job Wed 1 0/5 1 Job Thu 2 Fri 3 Sat 4 Sun 5 …" at bounding box center [599, 426] width 1199 height 628
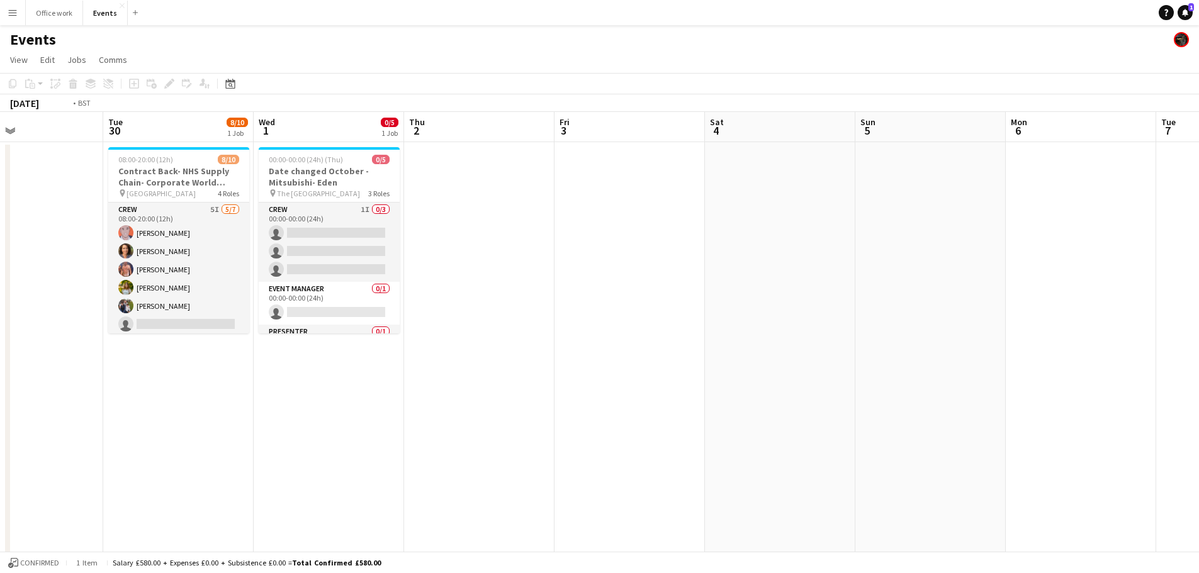
drag, startPoint x: 452, startPoint y: 218, endPoint x: 888, endPoint y: 224, distance: 436.2
click at [895, 227] on app-calendar-viewport "Sat 27 Sun 28 Mon 29 Tue 30 8/10 1 Job Wed 1 0/5 1 Job Thu 2 Fri 3 Sat 4 Sun 5 …" at bounding box center [599, 426] width 1199 height 628
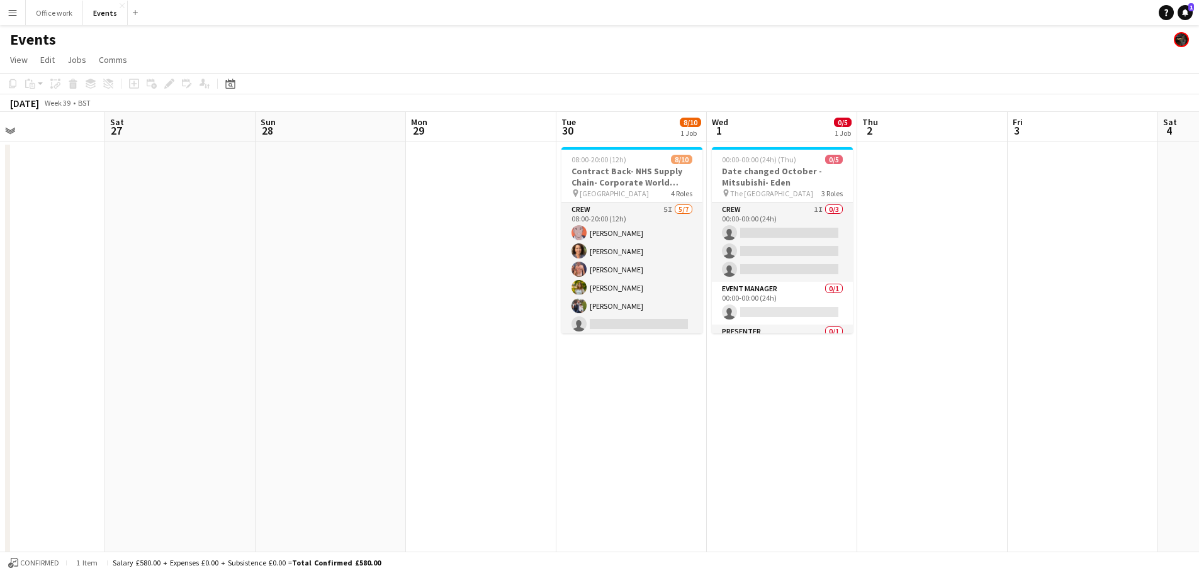
drag, startPoint x: 447, startPoint y: 217, endPoint x: 587, endPoint y: 227, distance: 140.1
click at [845, 229] on app-calendar-viewport "Wed 24 Thu 25 Fri 26 Sat 27 Sun 28 Mon 29 Tue 30 8/10 1 Job Wed 1 0/5 1 Job Thu…" at bounding box center [599, 426] width 1199 height 628
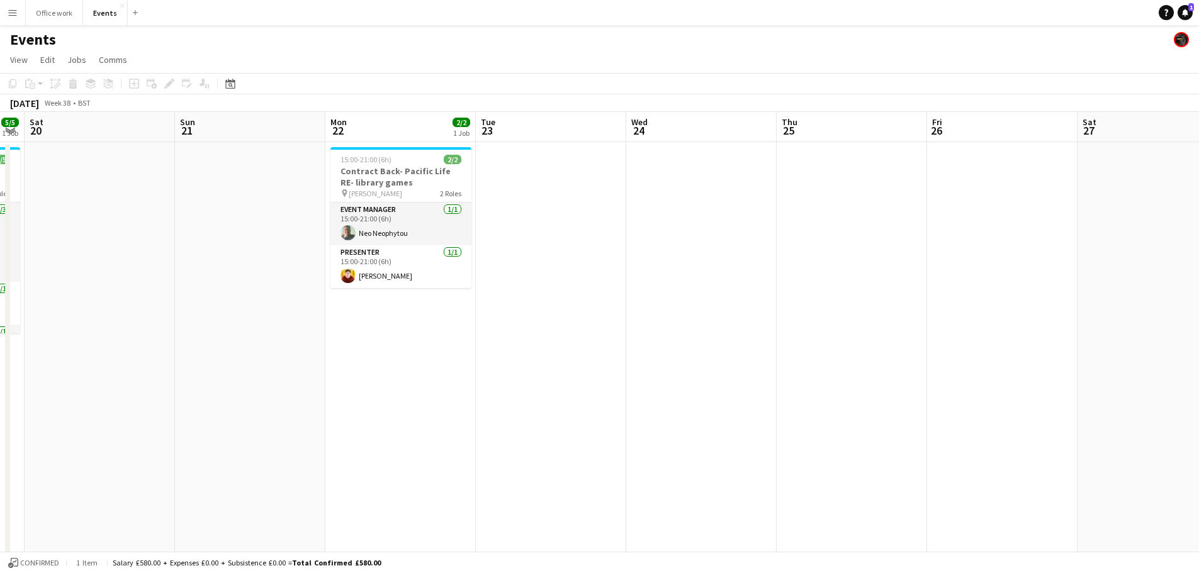
drag, startPoint x: 382, startPoint y: 226, endPoint x: 864, endPoint y: 235, distance: 482.2
click at [864, 235] on app-calendar-viewport "Thu 18 Fri 19 5/5 1 Job Sat 20 Sun 21 Mon 22 2/2 1 Job Tue 23 Wed 24 Thu 25 Fri…" at bounding box center [599, 426] width 1199 height 628
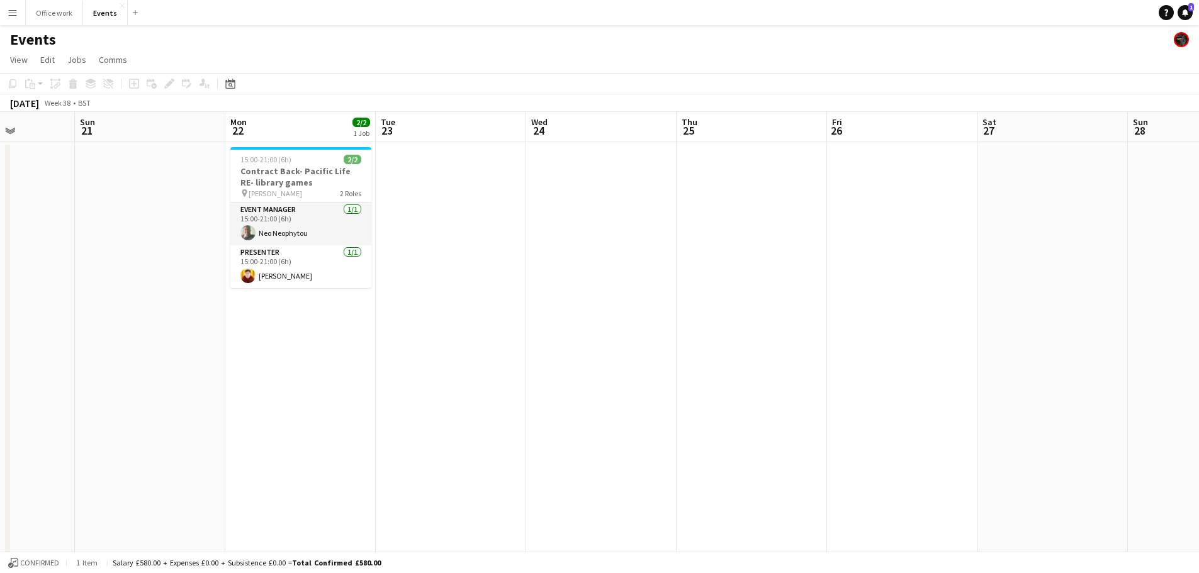
drag, startPoint x: 481, startPoint y: 225, endPoint x: 975, endPoint y: 244, distance: 493.8
click at [975, 244] on app-calendar-viewport "Thu 18 Fri 19 5/5 1 Job Sat 20 Sun 21 Mon 22 2/2 1 Job Tue 23 Wed 24 Thu 25 Fri…" at bounding box center [599, 426] width 1199 height 628
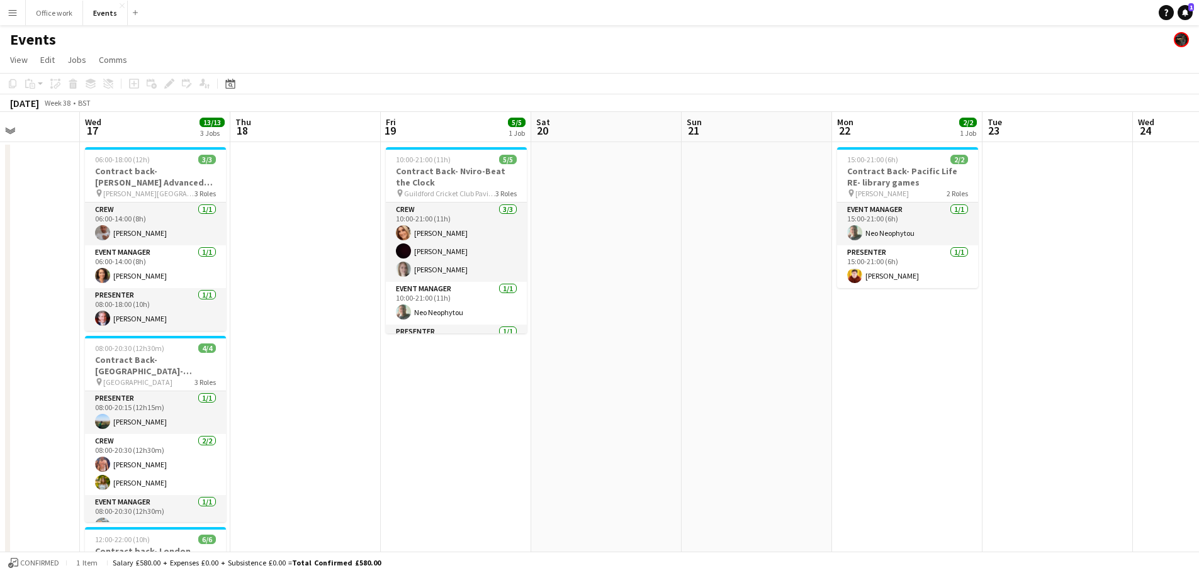
scroll to position [0, 0]
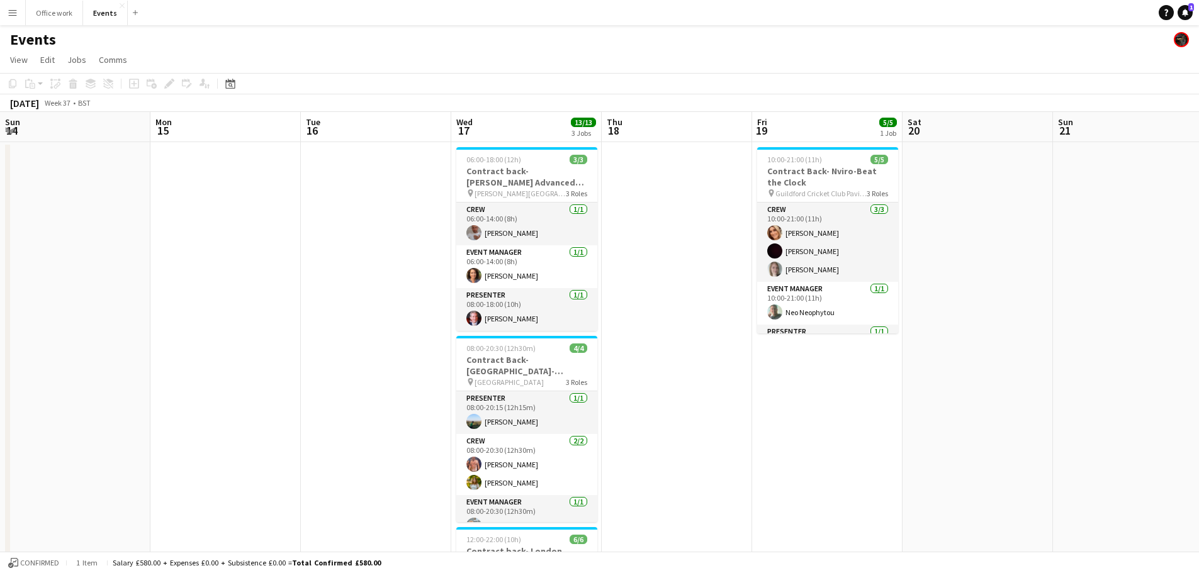
drag, startPoint x: 380, startPoint y: 214, endPoint x: 1052, endPoint y: 215, distance: 672.2
click at [1052, 215] on app-calendar-viewport "Fri 12 Sat 13 Sun 14 Mon 15 Tue 16 Wed 17 13/13 3 Jobs Thu 18 Fri 19 5/5 1 Job …" at bounding box center [599, 426] width 1199 height 628
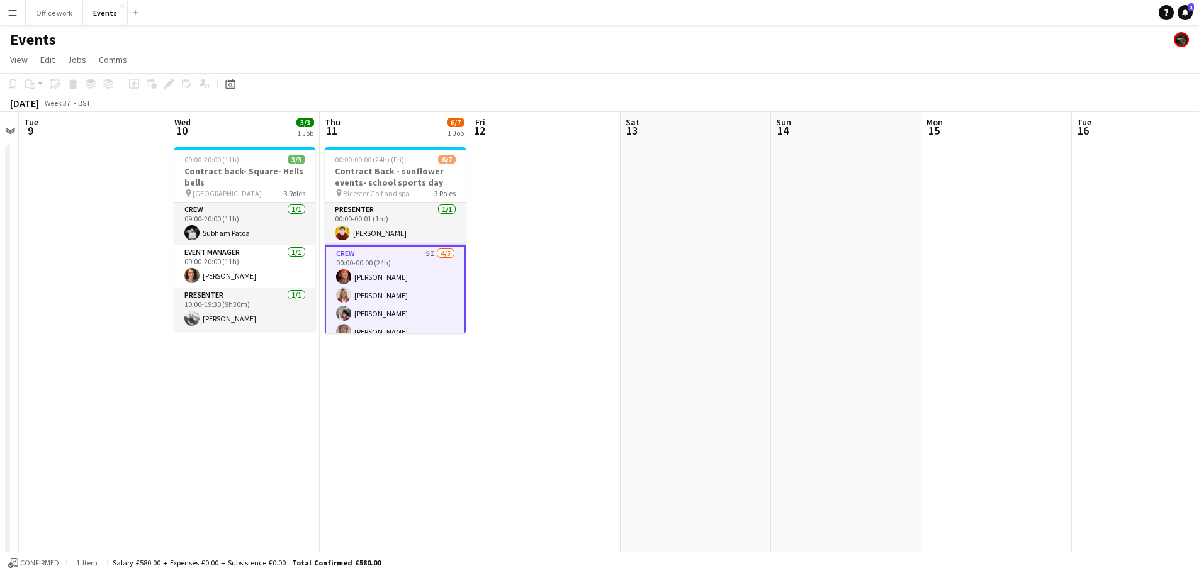
scroll to position [0, 371]
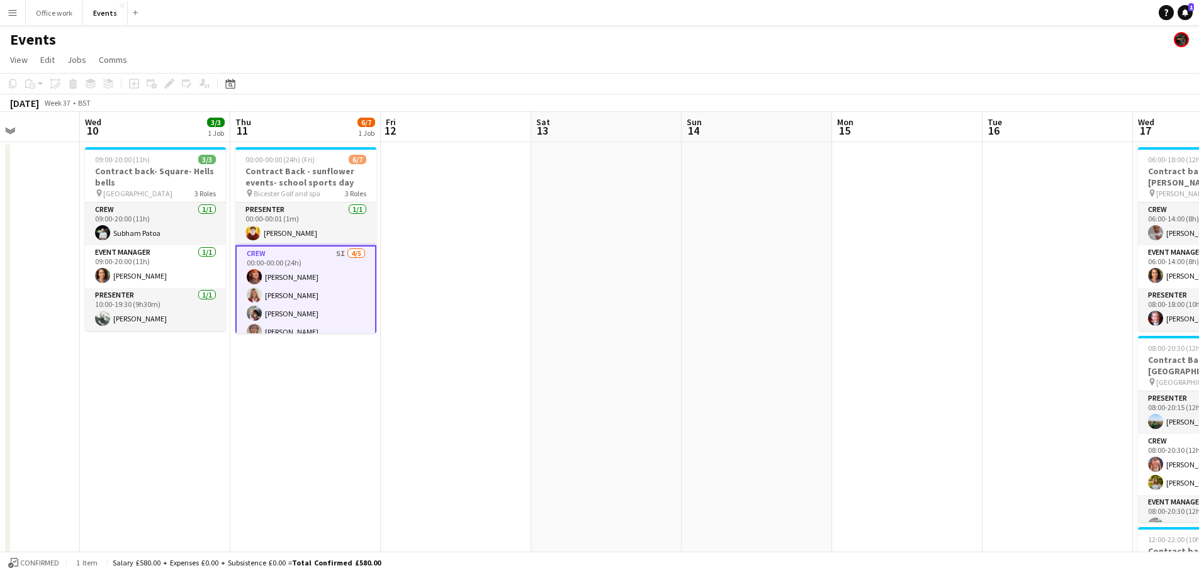
drag, startPoint x: 934, startPoint y: 198, endPoint x: 1042, endPoint y: 200, distance: 108.3
click at [1042, 200] on app-calendar-viewport "Sun 7 Mon 8 Tue 9 Wed 10 3/3 1 Job Thu 11 6/7 1 Job Fri 12 Sat 13 Sun 14 Mon 15…" at bounding box center [599, 426] width 1199 height 628
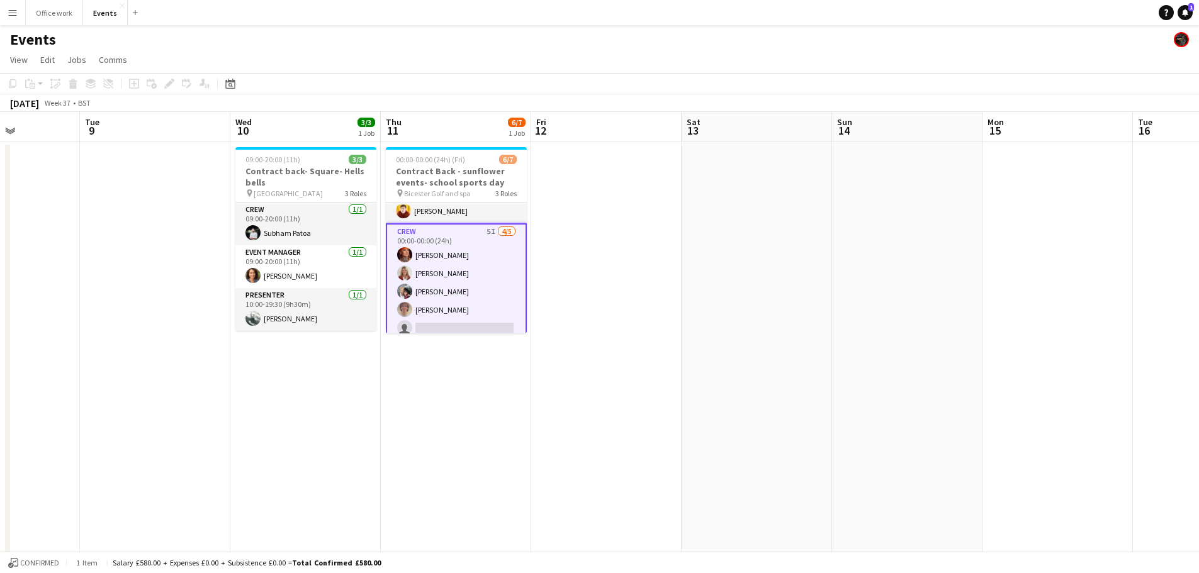
scroll to position [0, 0]
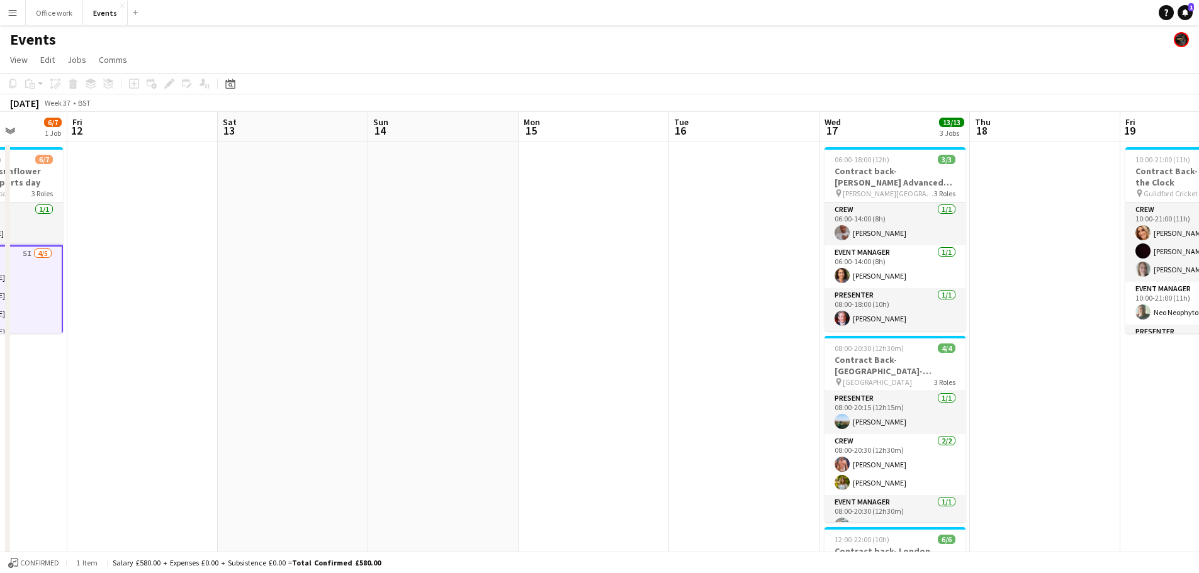
drag, startPoint x: 565, startPoint y: 233, endPoint x: 191, endPoint y: 217, distance: 374.2
click at [191, 217] on app-calendar-viewport "Tue 9 Wed 10 3/3 1 Job Thu 11 6/7 1 Job Fri 12 Sat 13 Sun 14 Mon 15 Tue 16 Wed …" at bounding box center [599, 426] width 1199 height 628
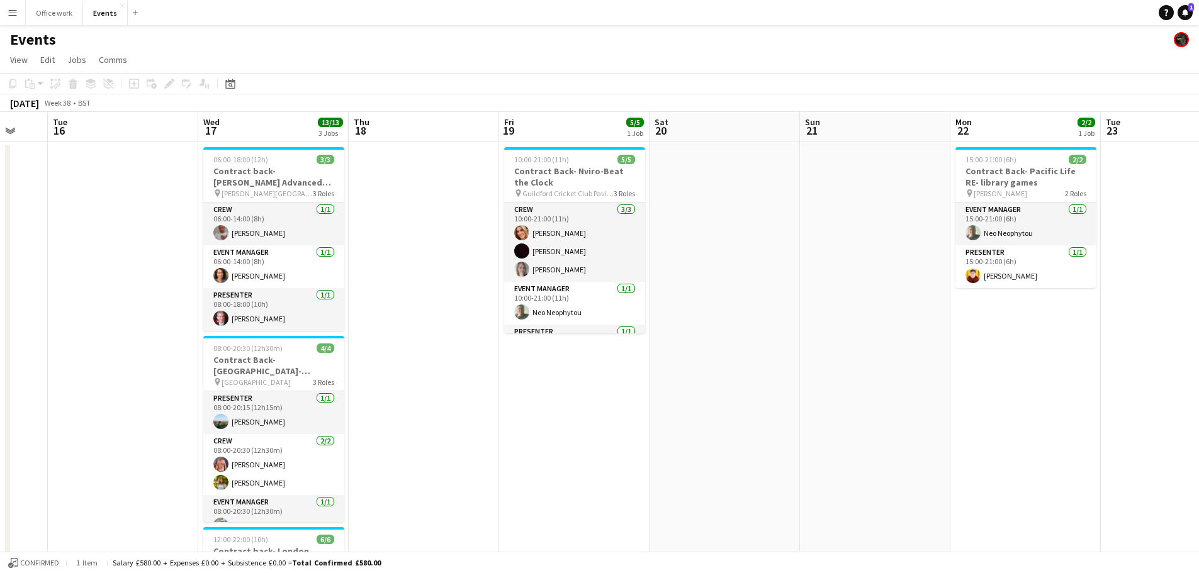
scroll to position [0, 407]
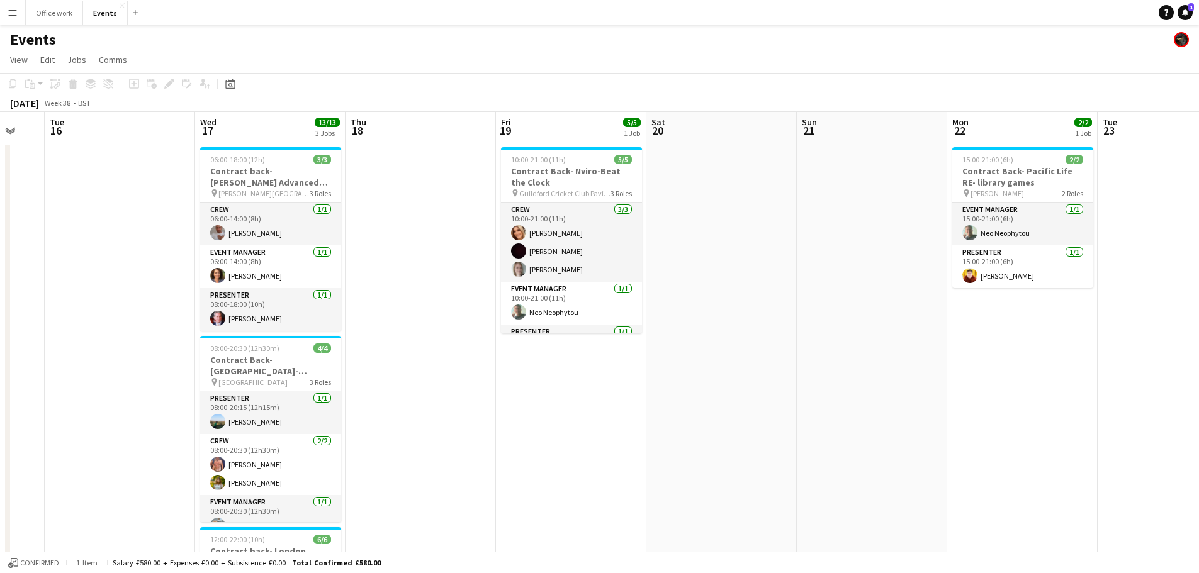
drag, startPoint x: 970, startPoint y: 351, endPoint x: 519, endPoint y: 303, distance: 454.4
click at [519, 303] on app-calendar-viewport "Sat 13 Sun 14 Mon 15 Tue 16 Wed 17 13/13 3 Jobs Thu 18 Fri 19 5/5 1 Job Sat 20 …" at bounding box center [599, 426] width 1199 height 628
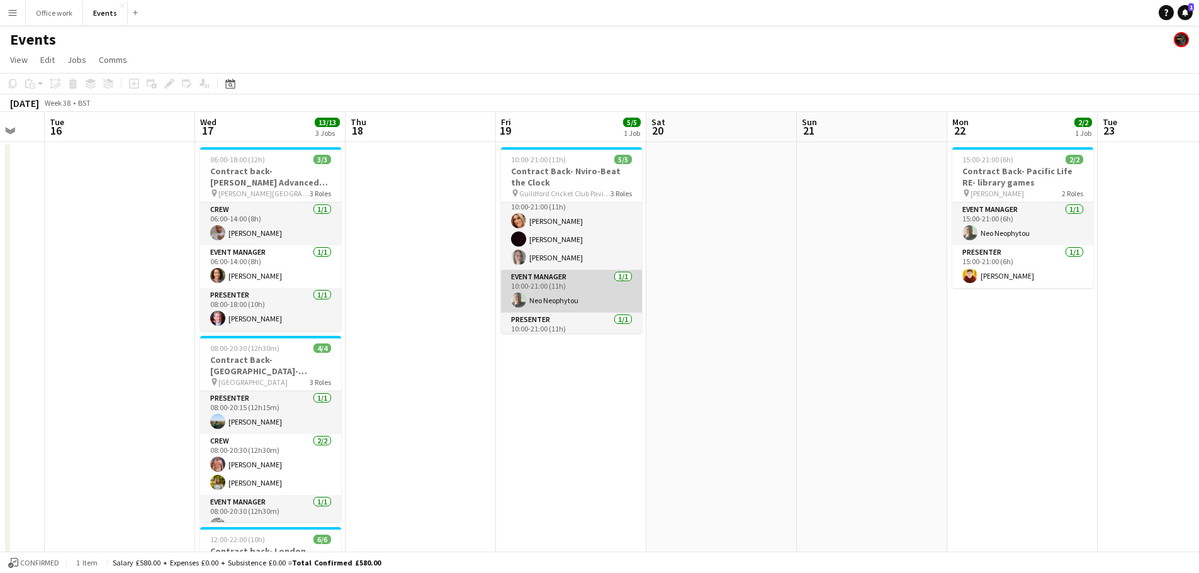
scroll to position [0, 0]
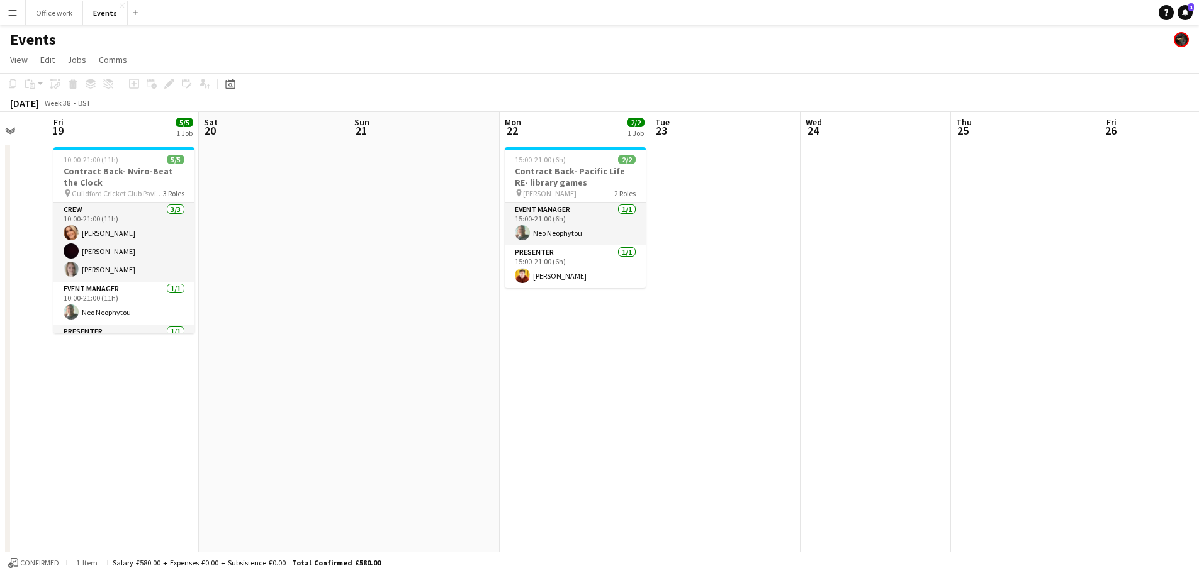
drag, startPoint x: 955, startPoint y: 469, endPoint x: 361, endPoint y: 422, distance: 595.9
click at [361, 422] on app-calendar-viewport "Tue 16 Wed 17 13/13 3 Jobs Thu 18 Fri 19 5/5 1 Job Sat 20 Sun 21 Mon 22 2/2 1 J…" at bounding box center [599, 426] width 1199 height 628
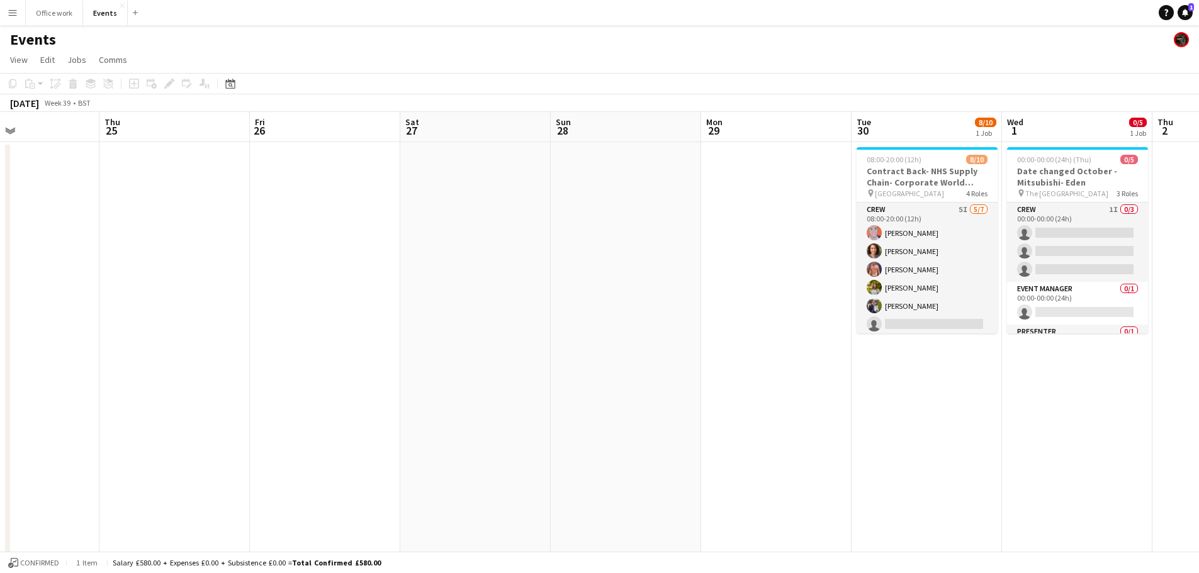
drag, startPoint x: 881, startPoint y: 446, endPoint x: 275, endPoint y: 430, distance: 606.3
click at [275, 430] on app-calendar-viewport "Sun 21 Mon 22 2/2 1 Job Tue 23 Wed 24 Thu 25 Fri 26 Sat 27 Sun 28 Mon 29 Tue 30…" at bounding box center [599, 426] width 1199 height 628
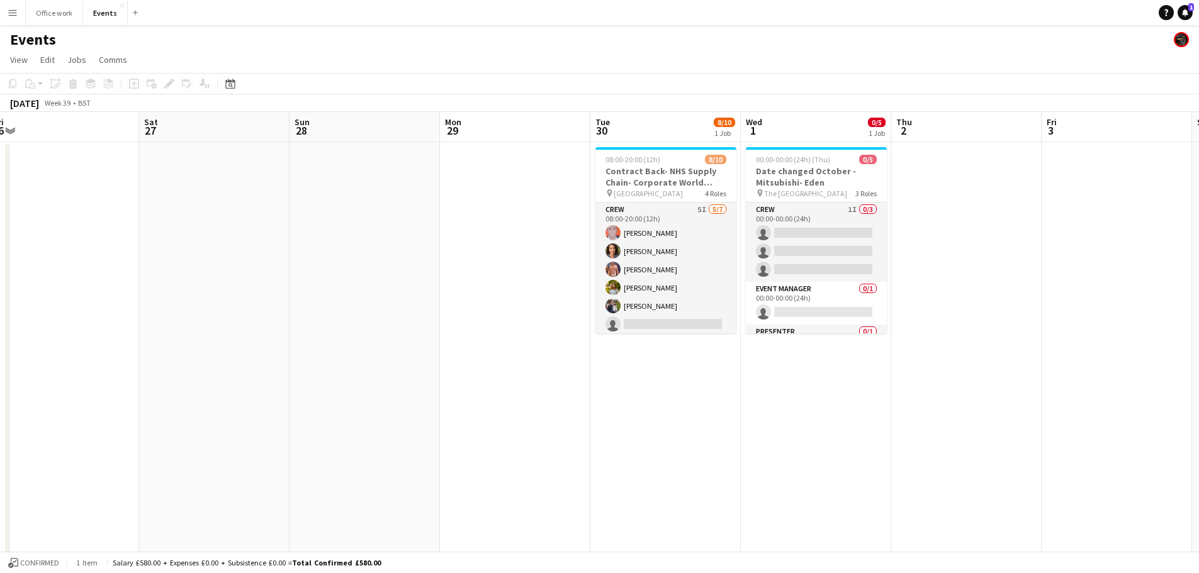
scroll to position [0, 471]
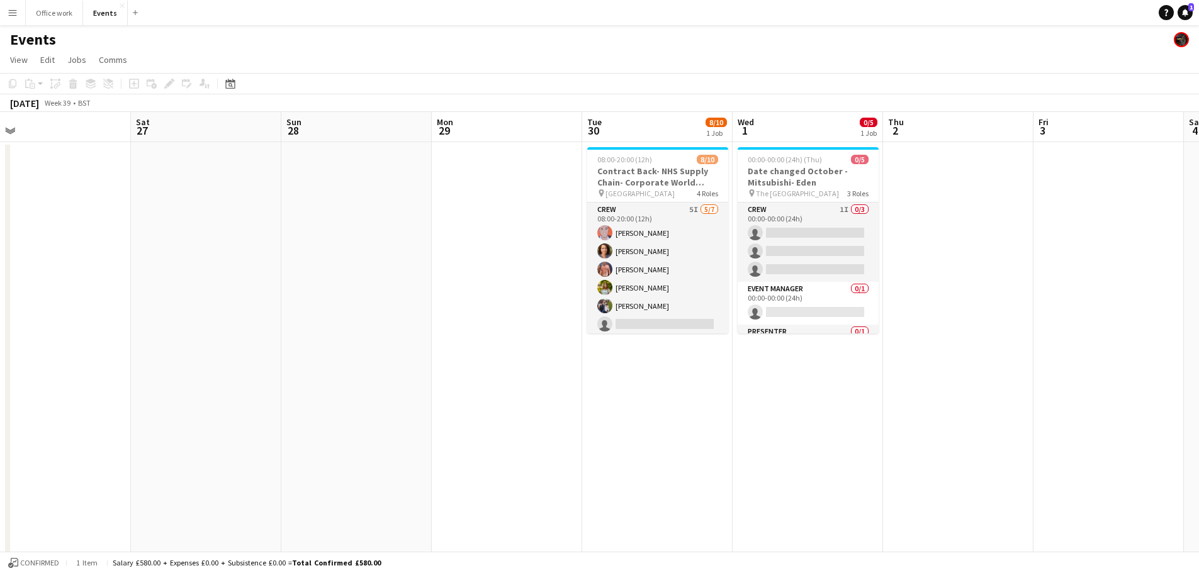
drag, startPoint x: 847, startPoint y: 432, endPoint x: 583, endPoint y: 434, distance: 263.7
click at [582, 436] on app-calendar-viewport "Tue 23 Wed 24 Thu 25 Fri 26 Sat 27 Sun 28 Mon 29 Tue 30 8/10 1 Job Wed 1 0/5 1 …" at bounding box center [599, 426] width 1199 height 628
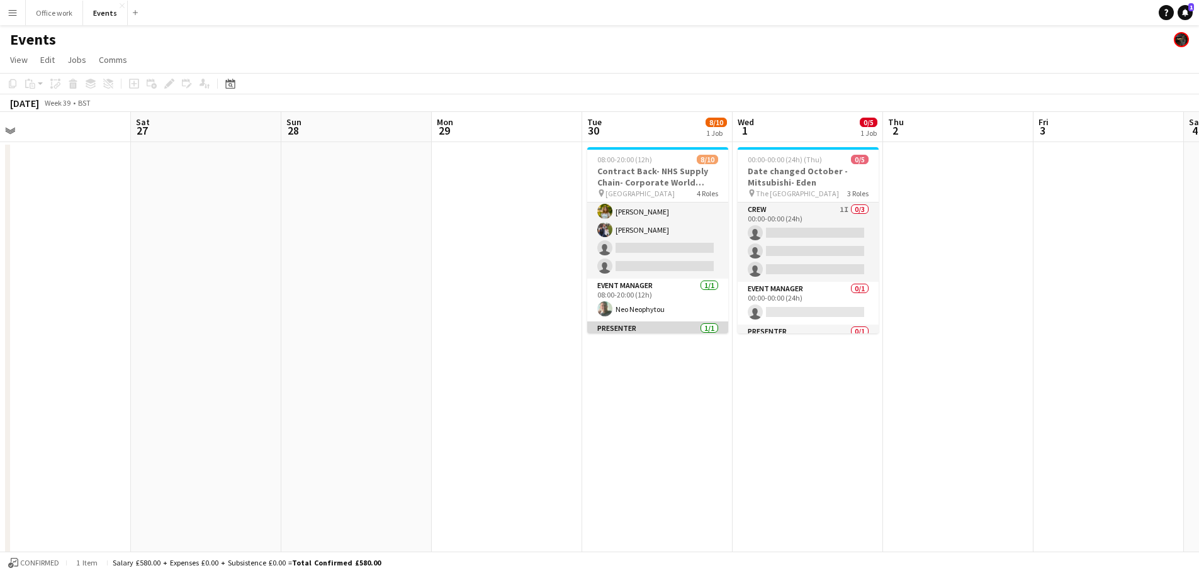
scroll to position [0, 0]
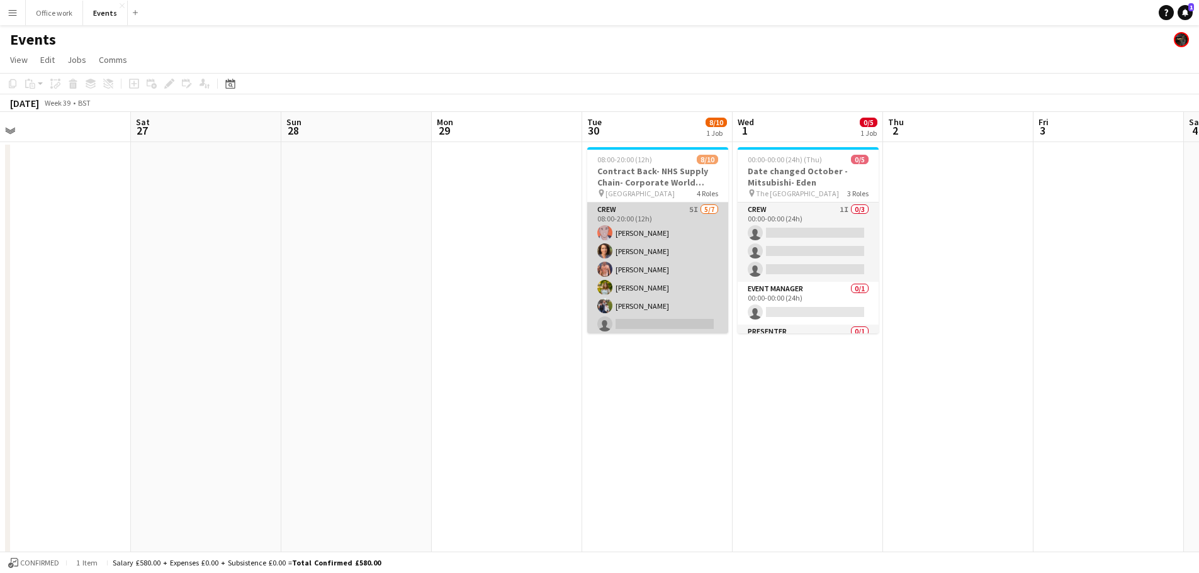
click at [673, 232] on app-card-role "Crew 5I [DATE] 08:00-20:00 (12h) [PERSON_NAME] [PERSON_NAME] [PERSON_NAME] [PER…" at bounding box center [657, 279] width 141 height 152
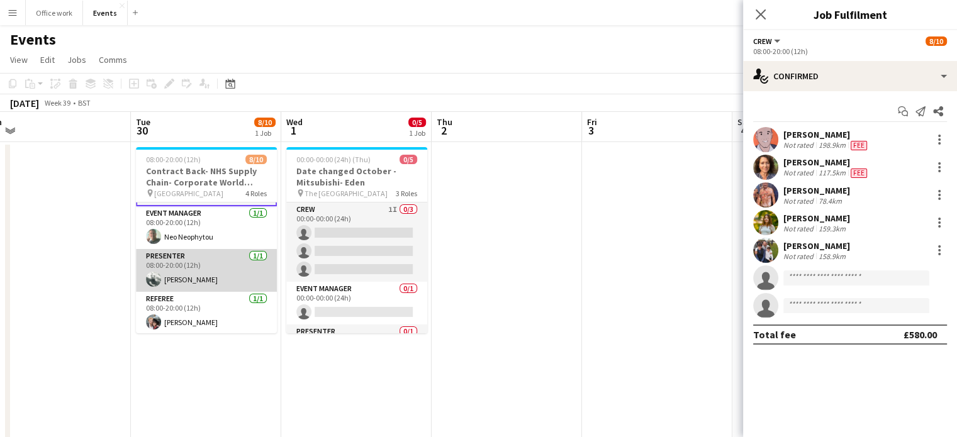
scroll to position [25, 0]
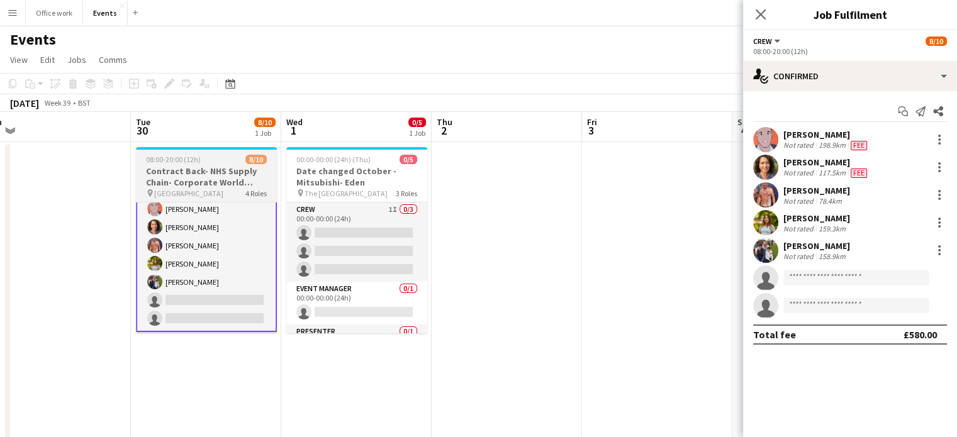
click at [213, 193] on div "pin Eastwood Hall 4 Roles" at bounding box center [206, 193] width 141 height 10
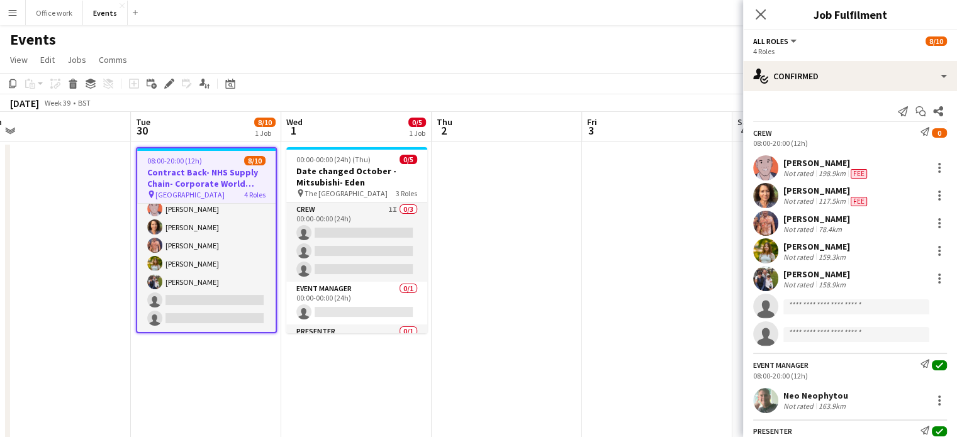
scroll to position [25, 0]
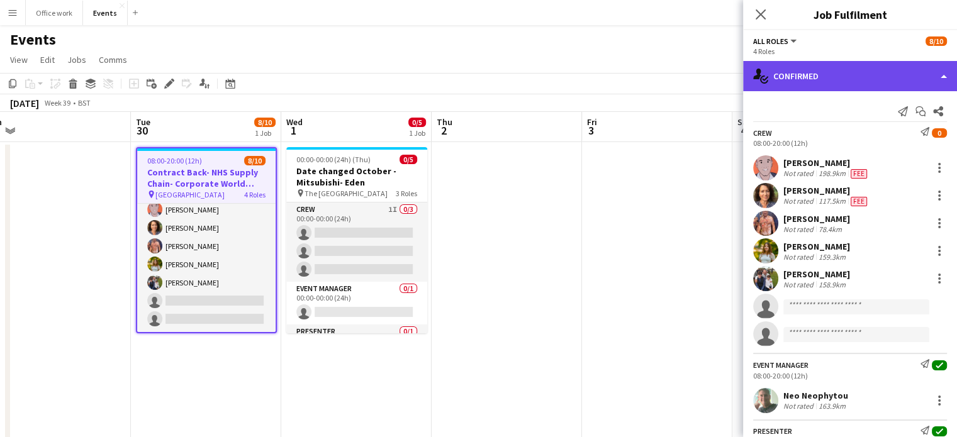
click at [824, 80] on div "single-neutral-actions-check-2 Confirmed" at bounding box center [850, 76] width 214 height 30
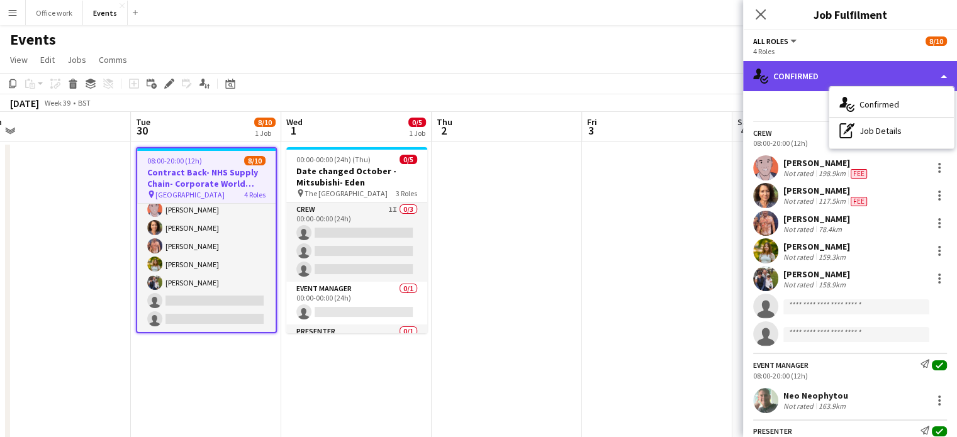
click at [808, 79] on div "single-neutral-actions-check-2 Confirmed" at bounding box center [850, 76] width 214 height 30
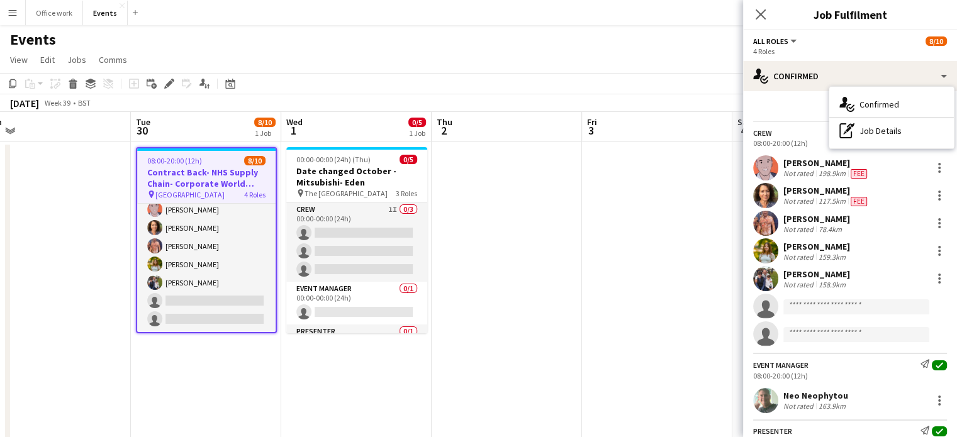
click at [802, 100] on div "Send notification Start chat Share Crew Send notification 0 08:00-20:00 (12h) […" at bounding box center [850, 336] width 214 height 491
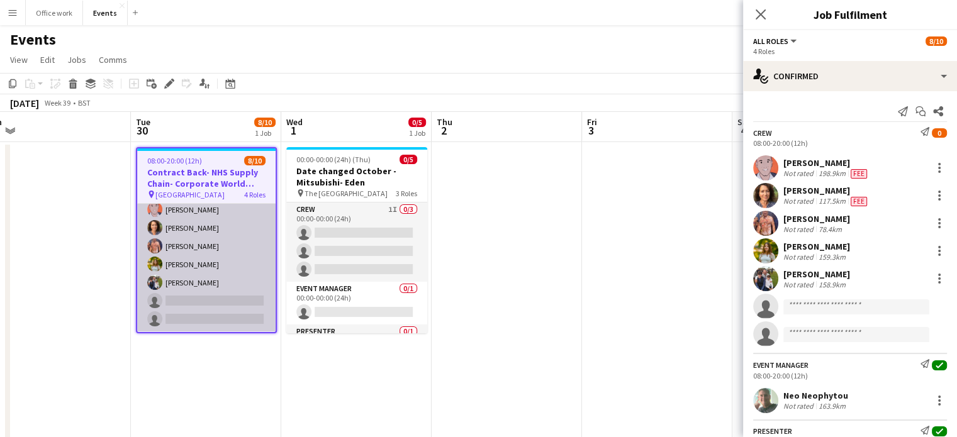
click at [206, 244] on app-card-role "Crew 5I [DATE] 08:00-20:00 (12h) [PERSON_NAME] [PERSON_NAME] [PERSON_NAME] [PER…" at bounding box center [206, 255] width 138 height 152
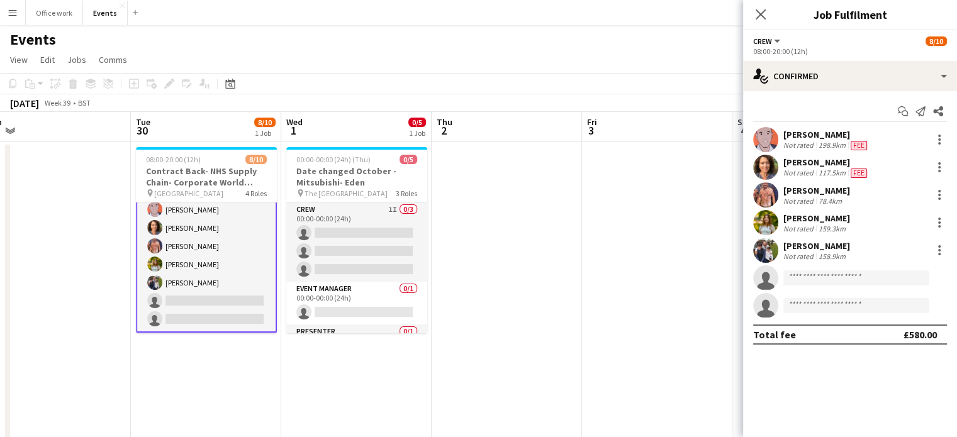
scroll to position [25, 0]
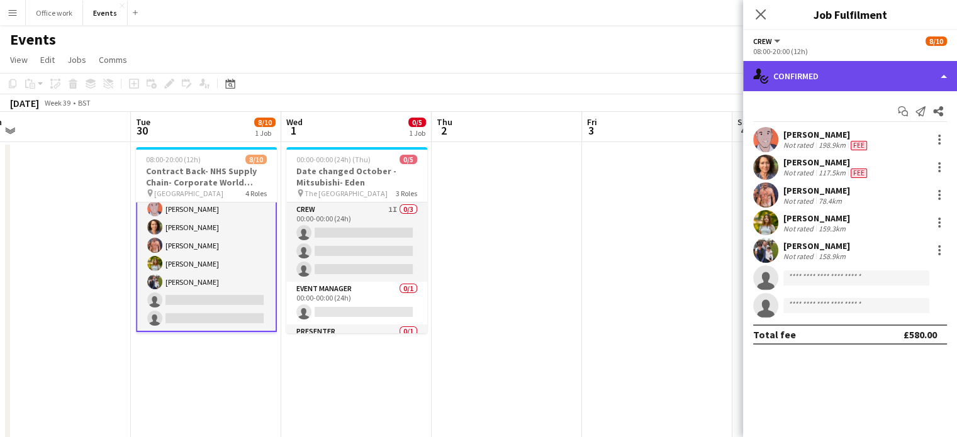
drag, startPoint x: 821, startPoint y: 79, endPoint x: 820, endPoint y: 93, distance: 14.5
click at [821, 78] on div "single-neutral-actions-check-2 Confirmed" at bounding box center [850, 76] width 214 height 30
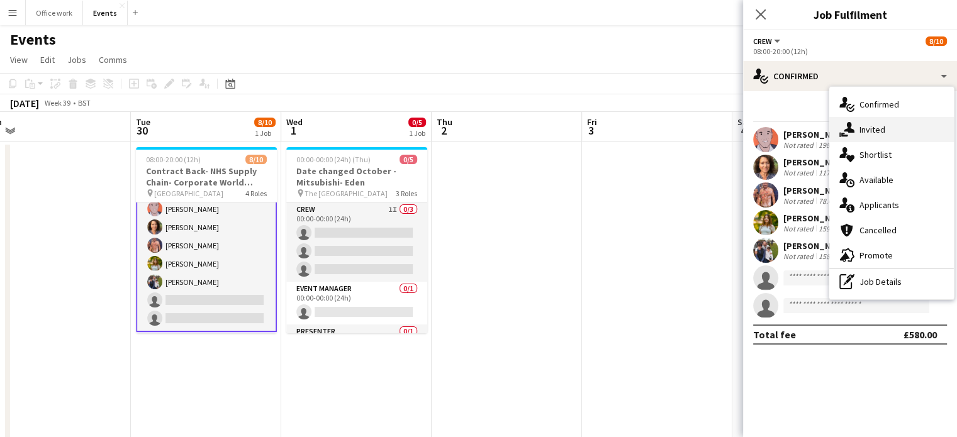
click at [855, 131] on div "single-neutral-actions-share-1 Invited" at bounding box center [892, 129] width 125 height 25
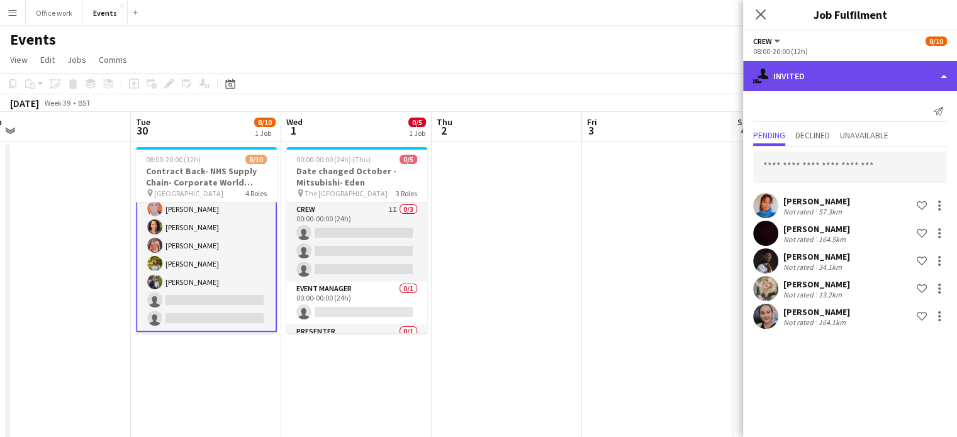
click at [837, 75] on div "single-neutral-actions-share-1 Invited" at bounding box center [850, 76] width 214 height 30
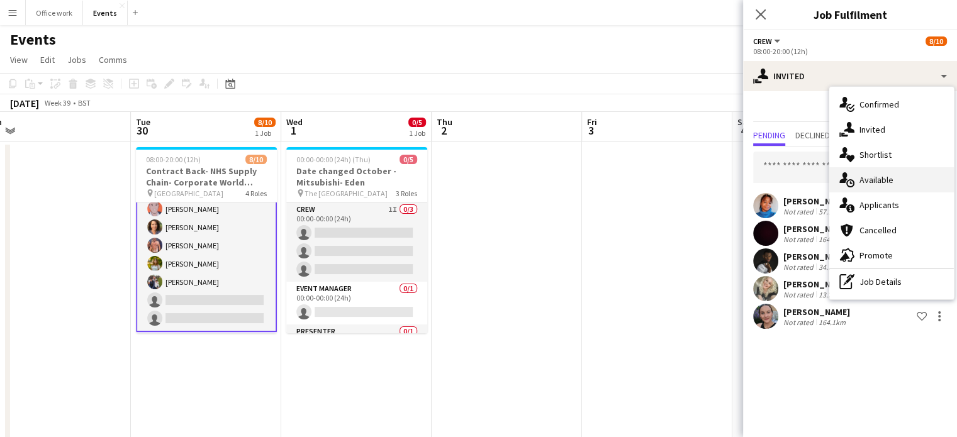
click at [858, 179] on div "single-neutral-actions-upload Available" at bounding box center [892, 179] width 125 height 25
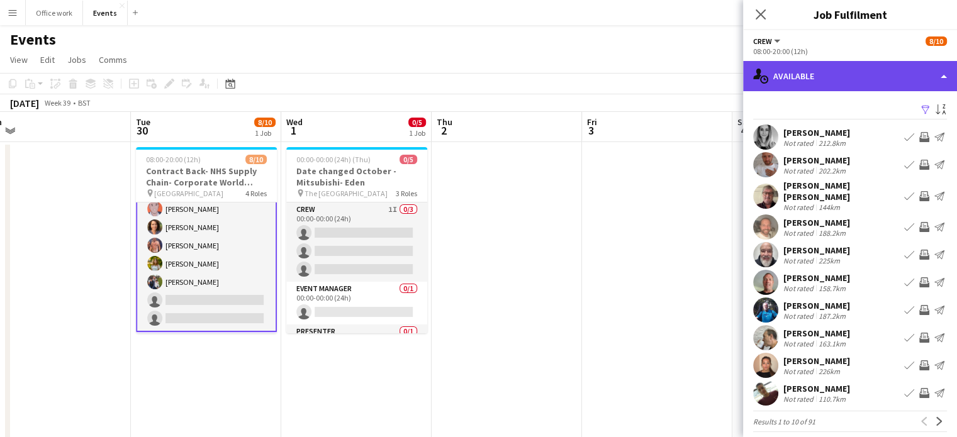
click at [837, 77] on div "single-neutral-actions-upload Available" at bounding box center [850, 76] width 214 height 30
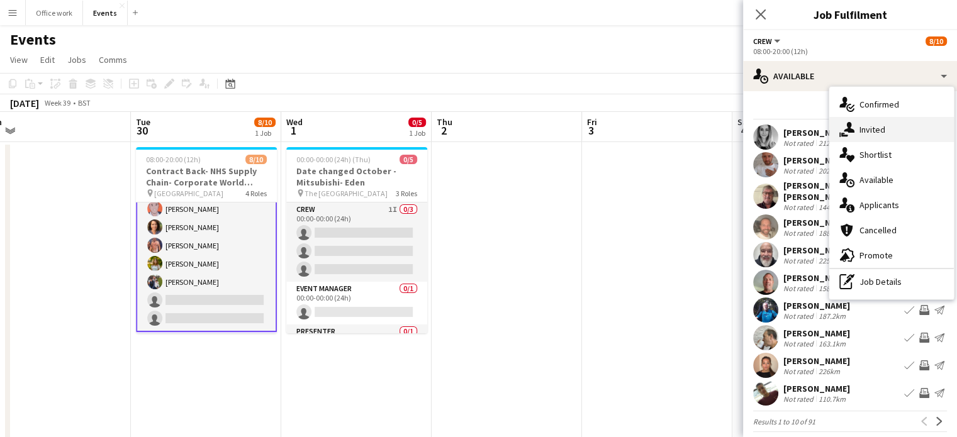
click at [857, 127] on div "single-neutral-actions-share-1 Invited" at bounding box center [892, 129] width 125 height 25
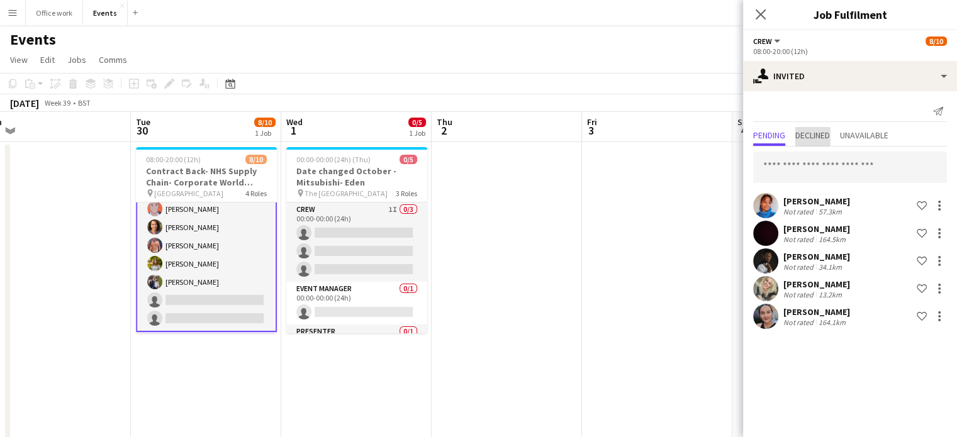
click at [818, 142] on span "Declined" at bounding box center [813, 136] width 35 height 19
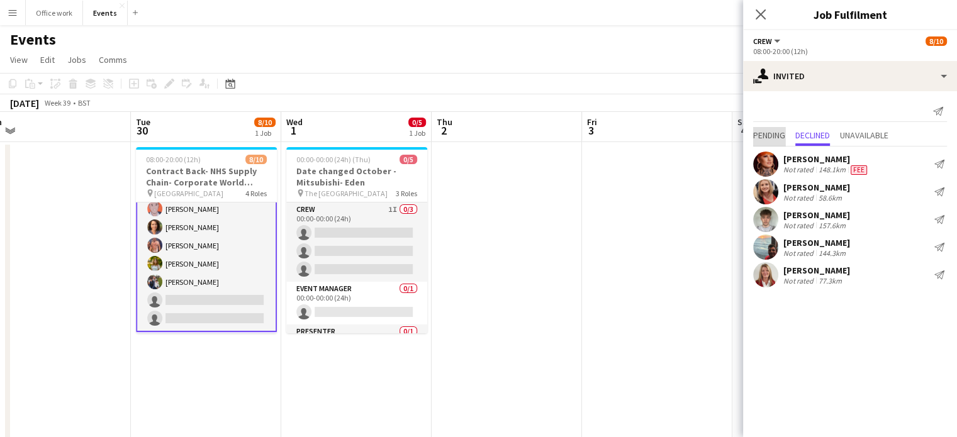
click at [767, 135] on span "Pending" at bounding box center [769, 135] width 32 height 9
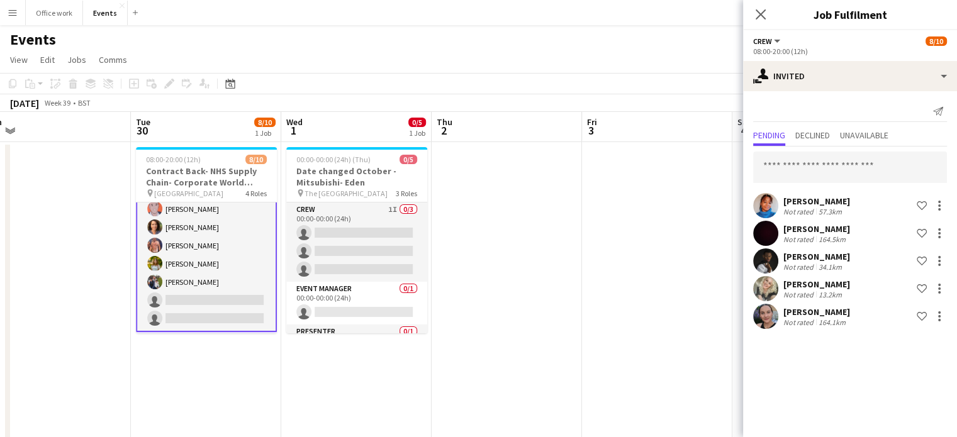
click at [642, 186] on app-date-cell at bounding box center [657, 441] width 150 height 598
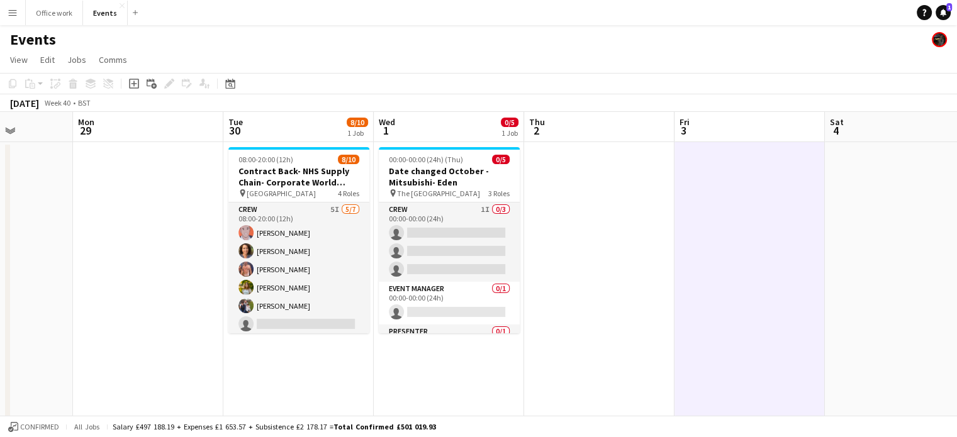
scroll to position [0, 326]
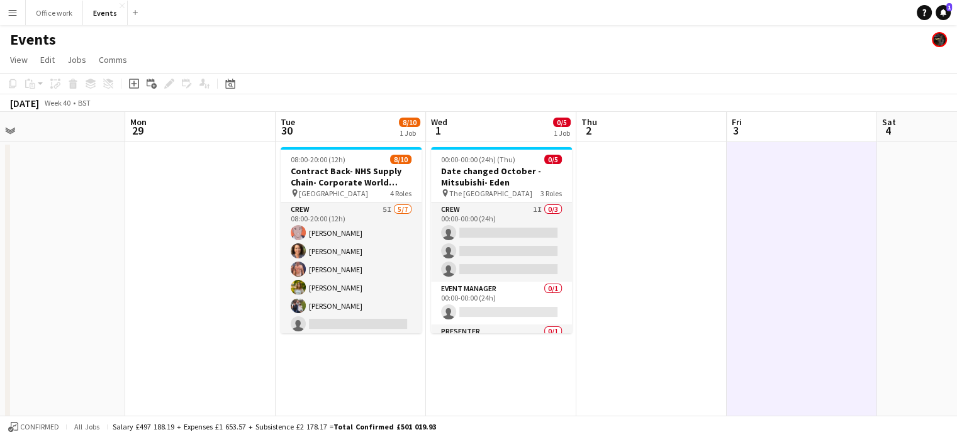
drag, startPoint x: 571, startPoint y: 266, endPoint x: 866, endPoint y: 263, distance: 294.6
click at [867, 263] on app-calendar-viewport "Fri 26 Sat 27 Sun 28 Mon 29 Tue 30 8/10 1 Job Wed 1 0/5 1 Job Thu 2 Fri 3 Sat 4…" at bounding box center [478, 426] width 957 height 628
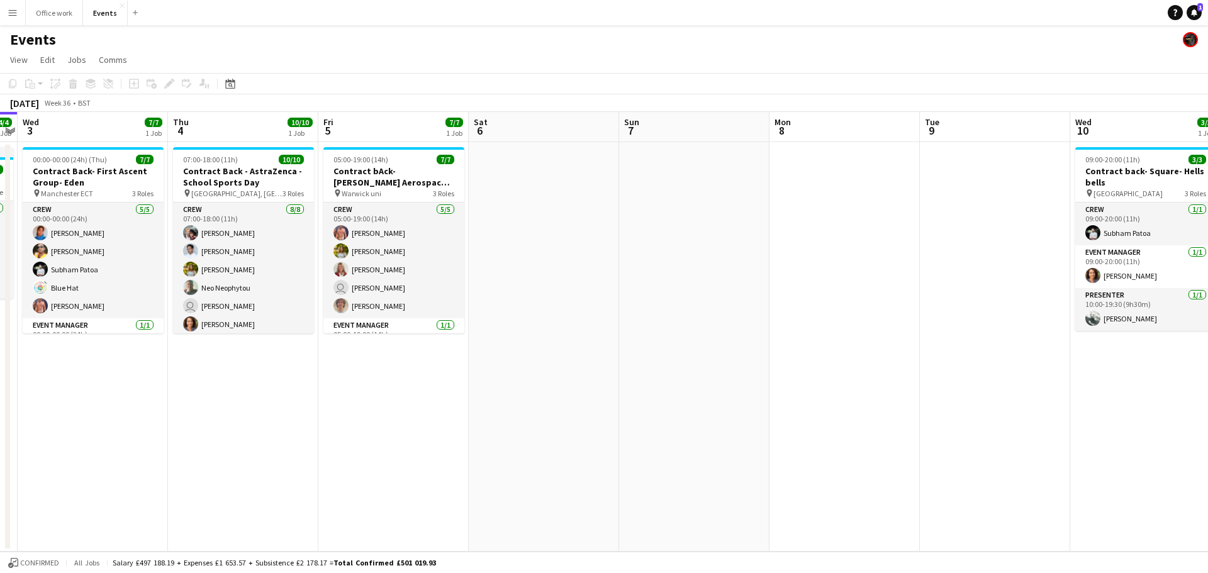
scroll to position [0, 356]
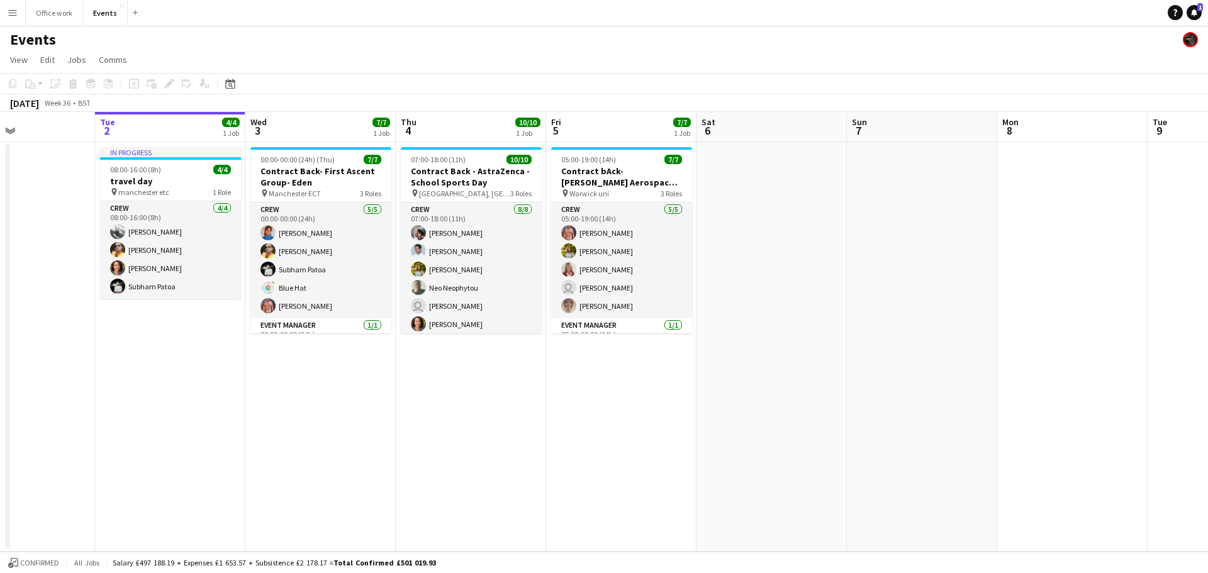
drag, startPoint x: 883, startPoint y: 182, endPoint x: 337, endPoint y: 177, distance: 546.3
click at [337, 177] on app-calendar-viewport "Sat 30 Sun 31 Mon 1 Tue 2 4/4 1 Job Wed 3 7/7 1 Job Thu 4 10/10 1 Job Fri 5 7/7…" at bounding box center [604, 332] width 1208 height 440
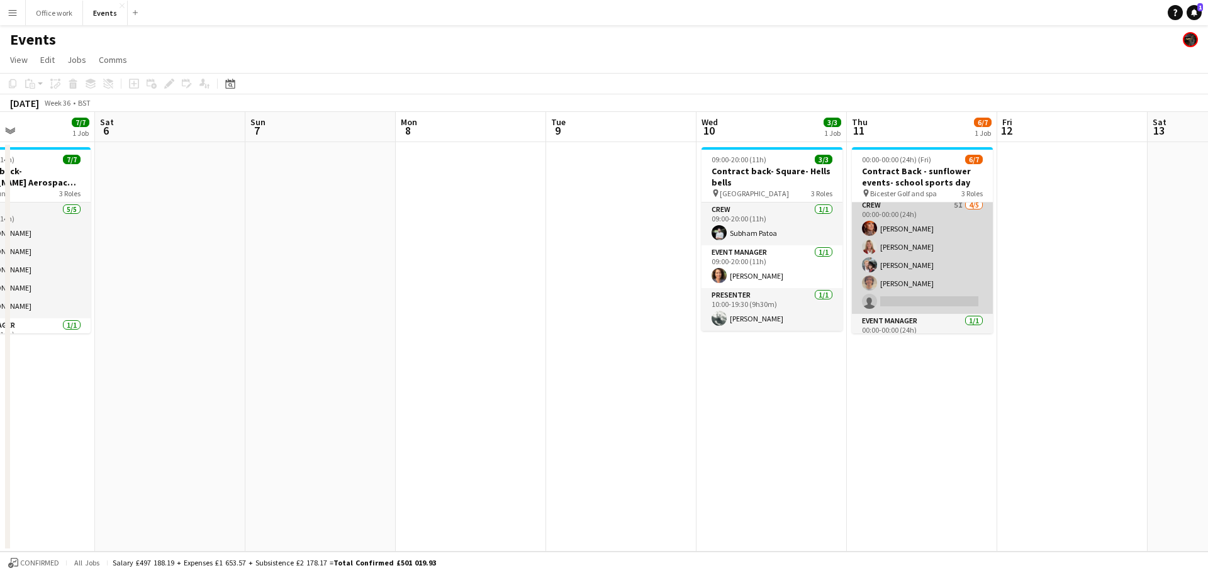
scroll to position [70, 0]
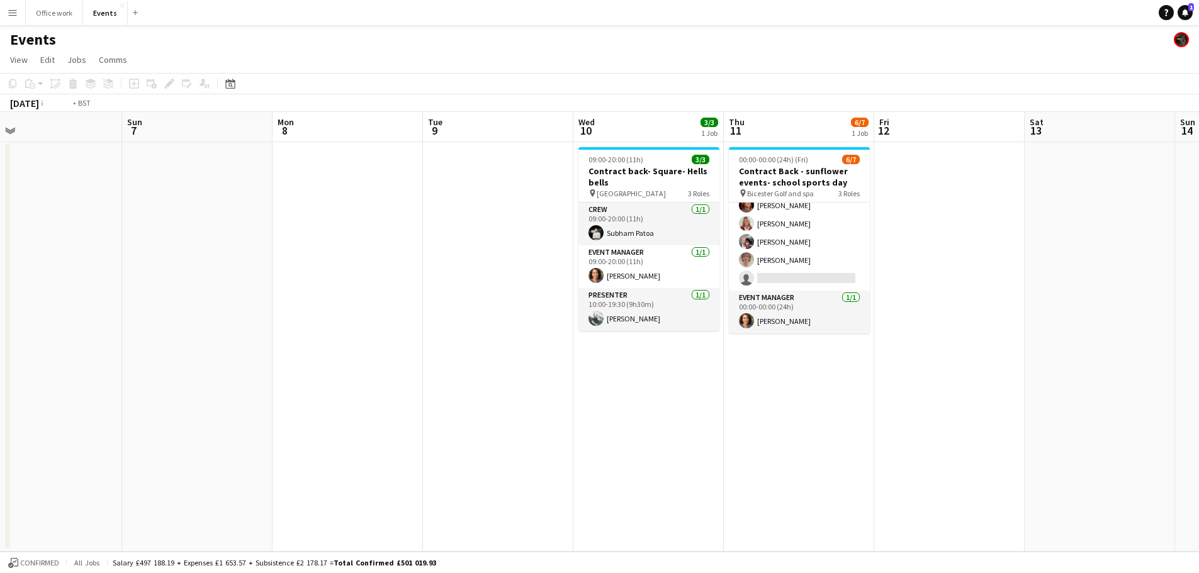
drag, startPoint x: 1082, startPoint y: 291, endPoint x: 206, endPoint y: 288, distance: 875.5
click at [206, 288] on app-calendar-viewport "Wed 3 7/7 1 Job Thu 4 10/10 1 Job Fri 5 7/7 1 Job Sat 6 Sun 7 Mon 8 Tue 9 Wed 1…" at bounding box center [599, 332] width 1199 height 440
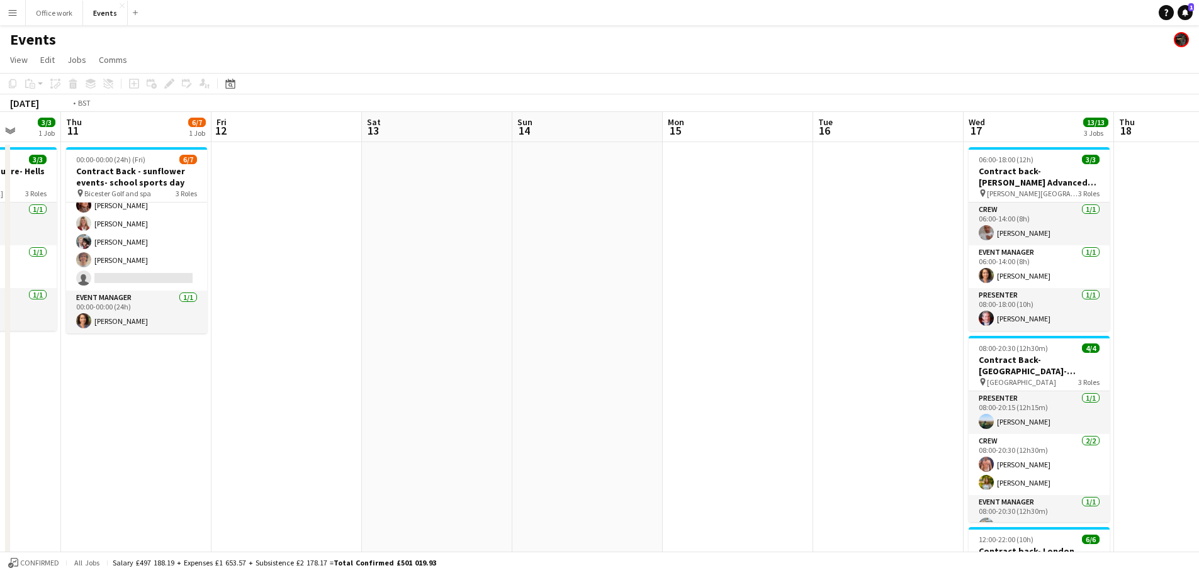
drag, startPoint x: 867, startPoint y: 305, endPoint x: 0, endPoint y: 307, distance: 866.6
click at [0, 307] on app-calendar-viewport "Mon 8 Tue 9 Wed 10 3/3 1 Job Thu 11 6/7 1 Job Fri 12 Sat 13 Sun 14 Mon 15 Tue 1…" at bounding box center [599, 426] width 1199 height 628
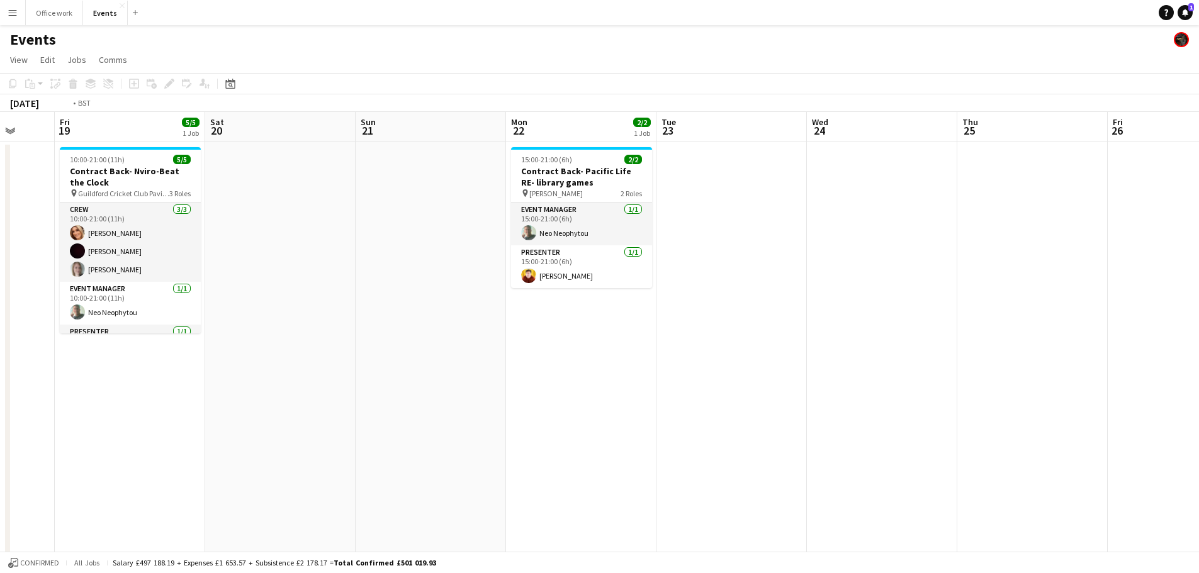
drag, startPoint x: 725, startPoint y: 292, endPoint x: 86, endPoint y: 300, distance: 638.9
click at [79, 303] on app-calendar-viewport "Mon 15 Tue 16 Wed 17 13/13 3 Jobs Thu 18 Fri 19 5/5 1 Job Sat 20 Sun 21 Mon 22 …" at bounding box center [599, 426] width 1199 height 628
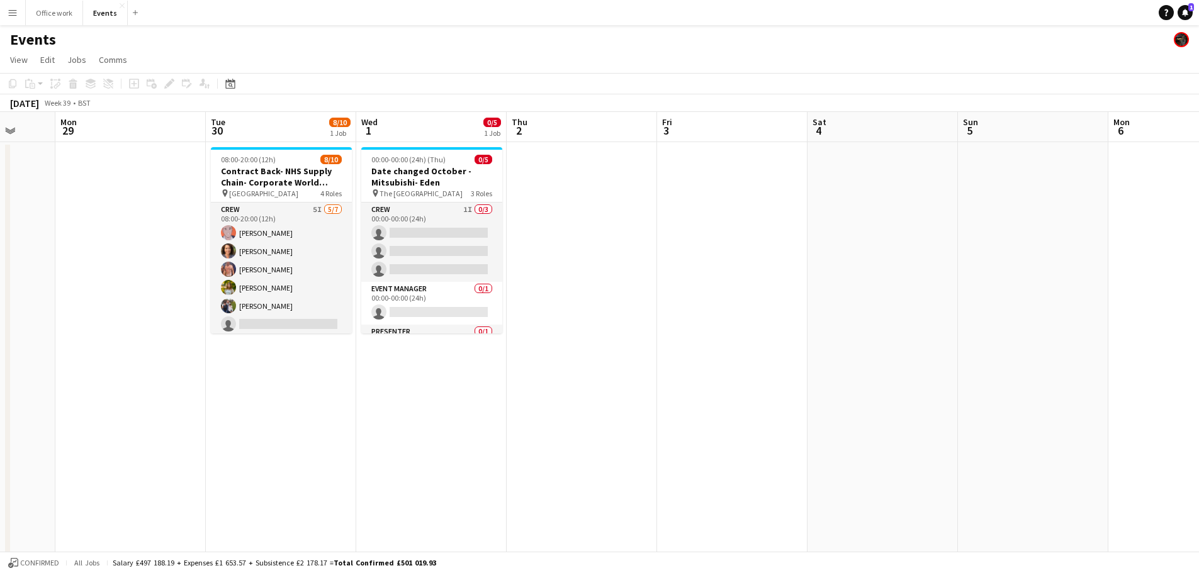
drag, startPoint x: 849, startPoint y: 310, endPoint x: 109, endPoint y: 310, distance: 740.1
click at [109, 310] on app-calendar-viewport "Thu 25 Fri 26 Sat 27 Sun 28 Mon 29 Tue 30 8/10 1 Job Wed 1 0/5 1 Job Thu 2 Fri …" at bounding box center [599, 426] width 1199 height 628
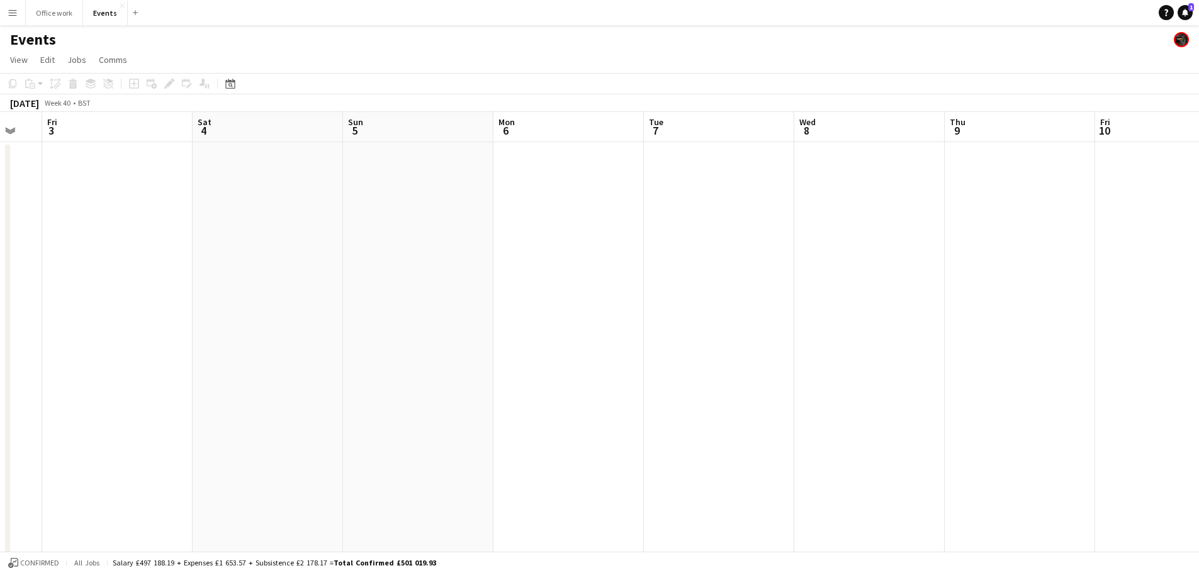
scroll to position [0, 593]
drag, startPoint x: 647, startPoint y: 313, endPoint x: 48, endPoint y: 310, distance: 599.2
click at [48, 310] on app-calendar-viewport "Mon 29 Tue 30 8/10 1 Job Wed 1 0/5 1 Job Thu 2 Fri 3 Sat 4 Sun 5 Mon 6 Tue 7 We…" at bounding box center [599, 426] width 1199 height 628
